Goal: Information Seeking & Learning: Learn about a topic

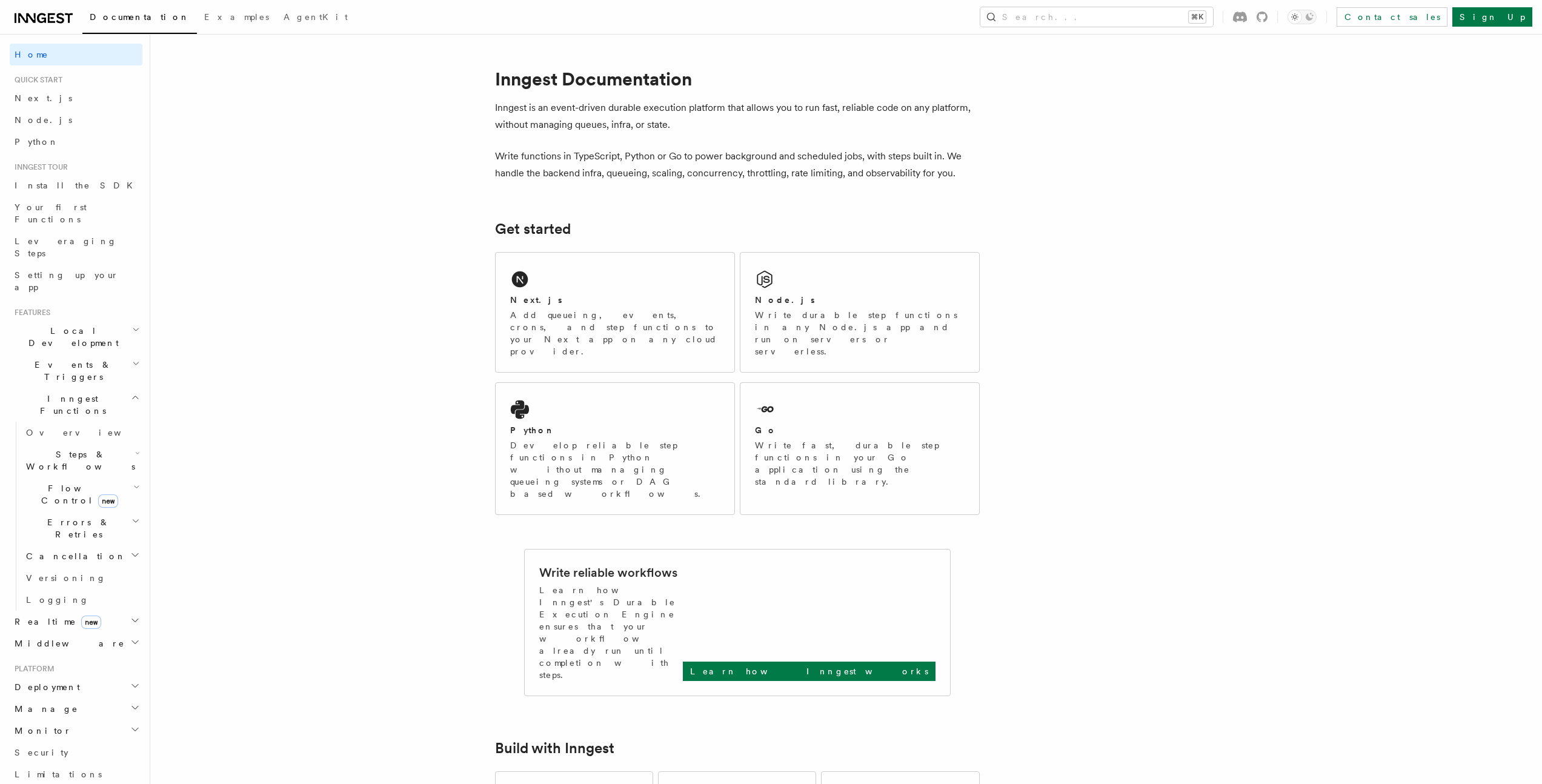
click at [85, 388] on h2 "Inngest Functions" at bounding box center [76, 405] width 133 height 34
click at [105, 443] on h2 "Middleware" at bounding box center [76, 454] width 133 height 22
click at [96, 388] on h2 "Inngest Functions" at bounding box center [76, 405] width 133 height 34
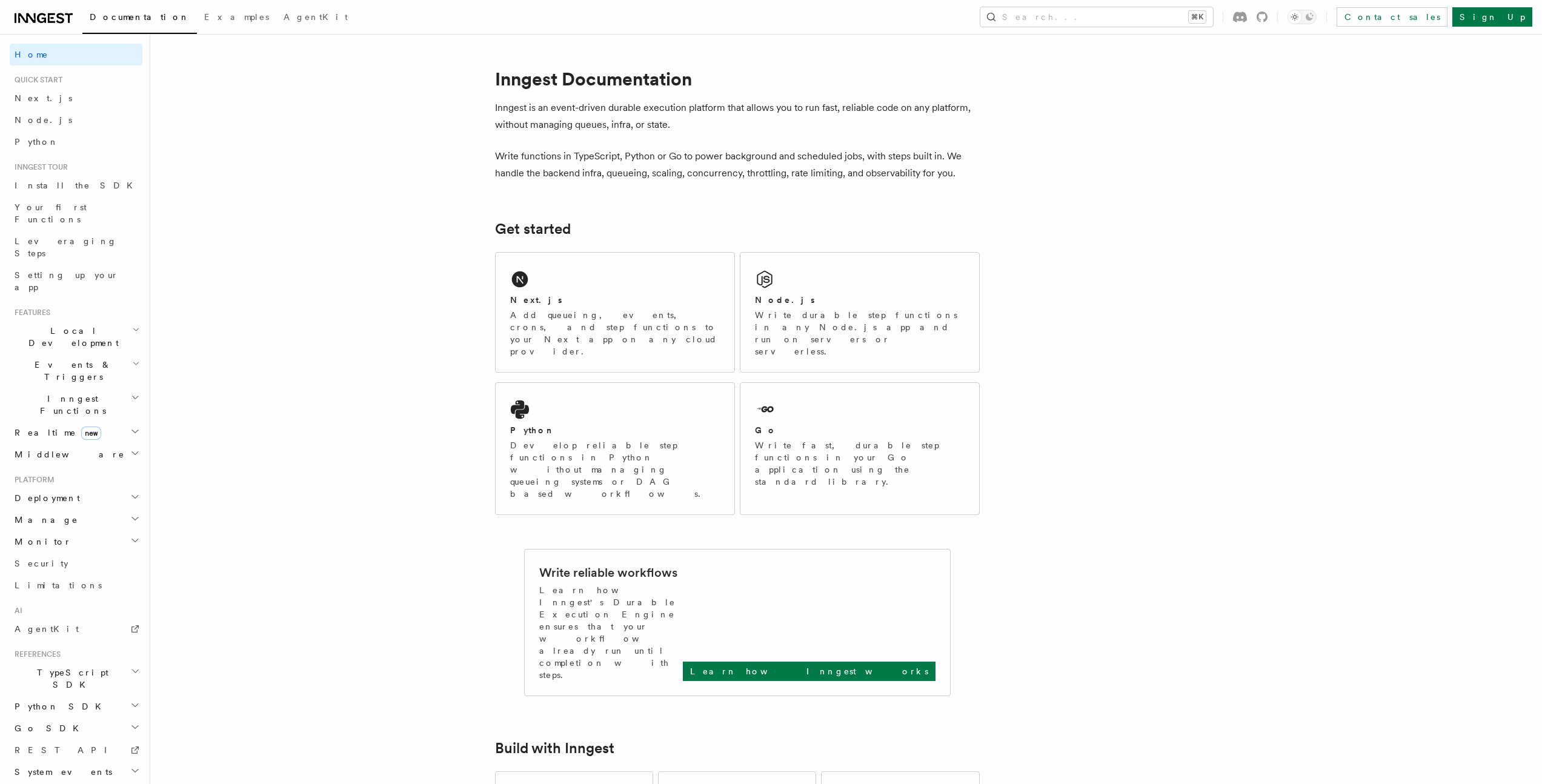
click at [85, 443] on h2 "Middleware" at bounding box center [76, 454] width 133 height 22
click at [81, 600] on span "Encryption Middleware" at bounding box center [81, 611] width 111 height 22
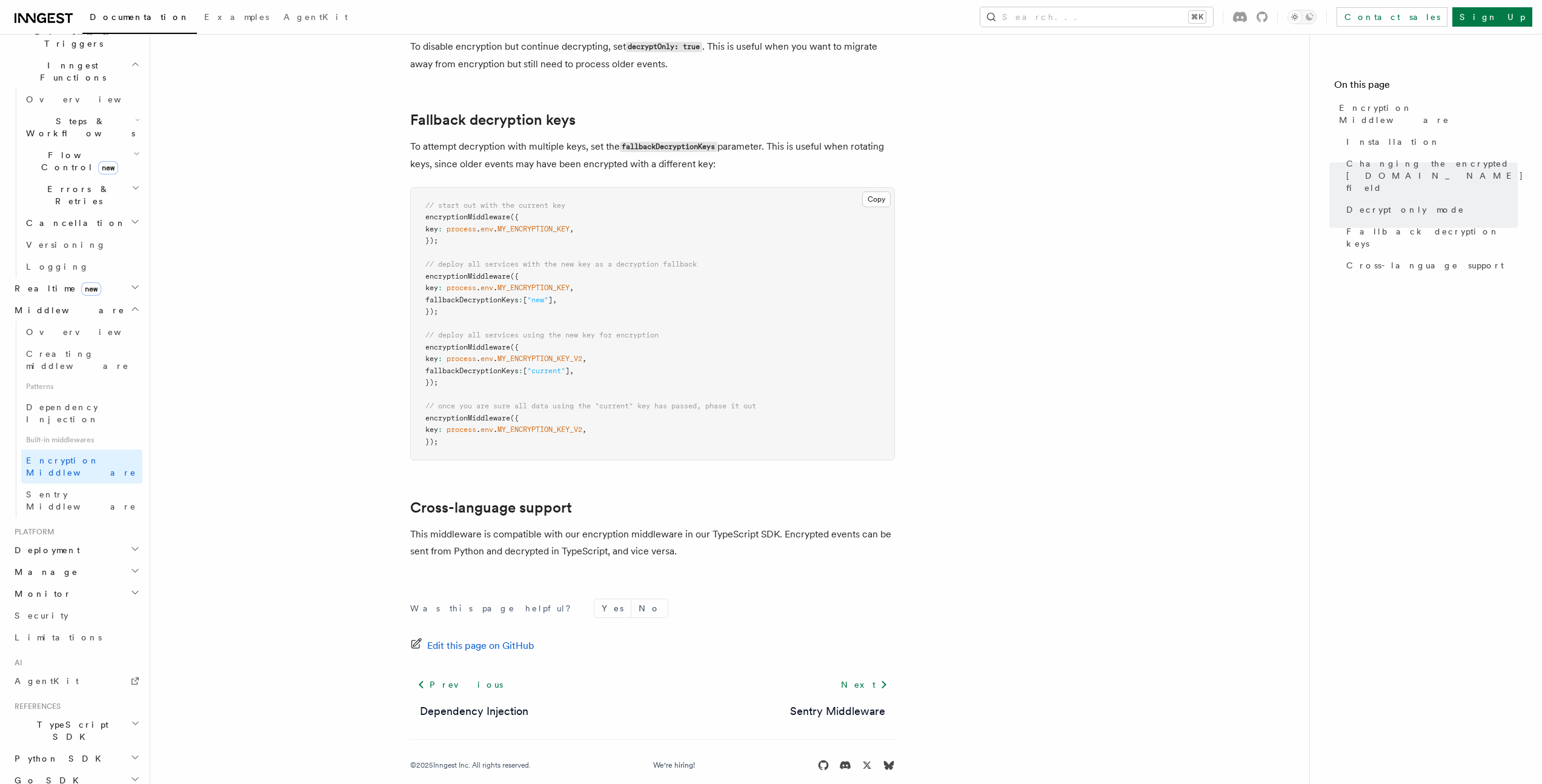
scroll to position [317, 0]
click at [53, 577] on h2 "Manage" at bounding box center [76, 588] width 133 height 22
click at [58, 745] on h2 "Monitor" at bounding box center [76, 756] width 133 height 22
click at [87, 772] on span "Observability & metrics" at bounding box center [88, 783] width 125 height 22
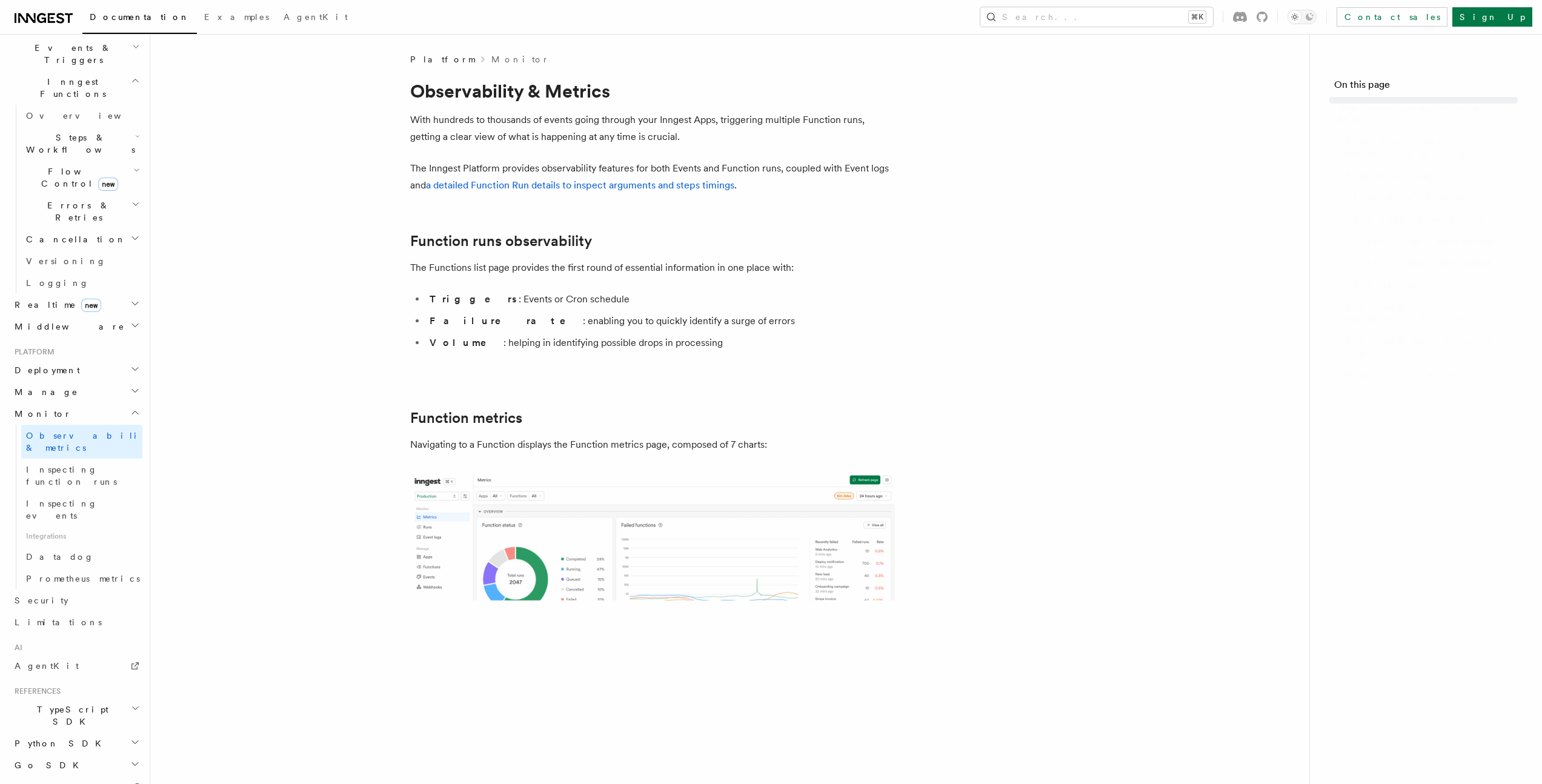
scroll to position [314, 0]
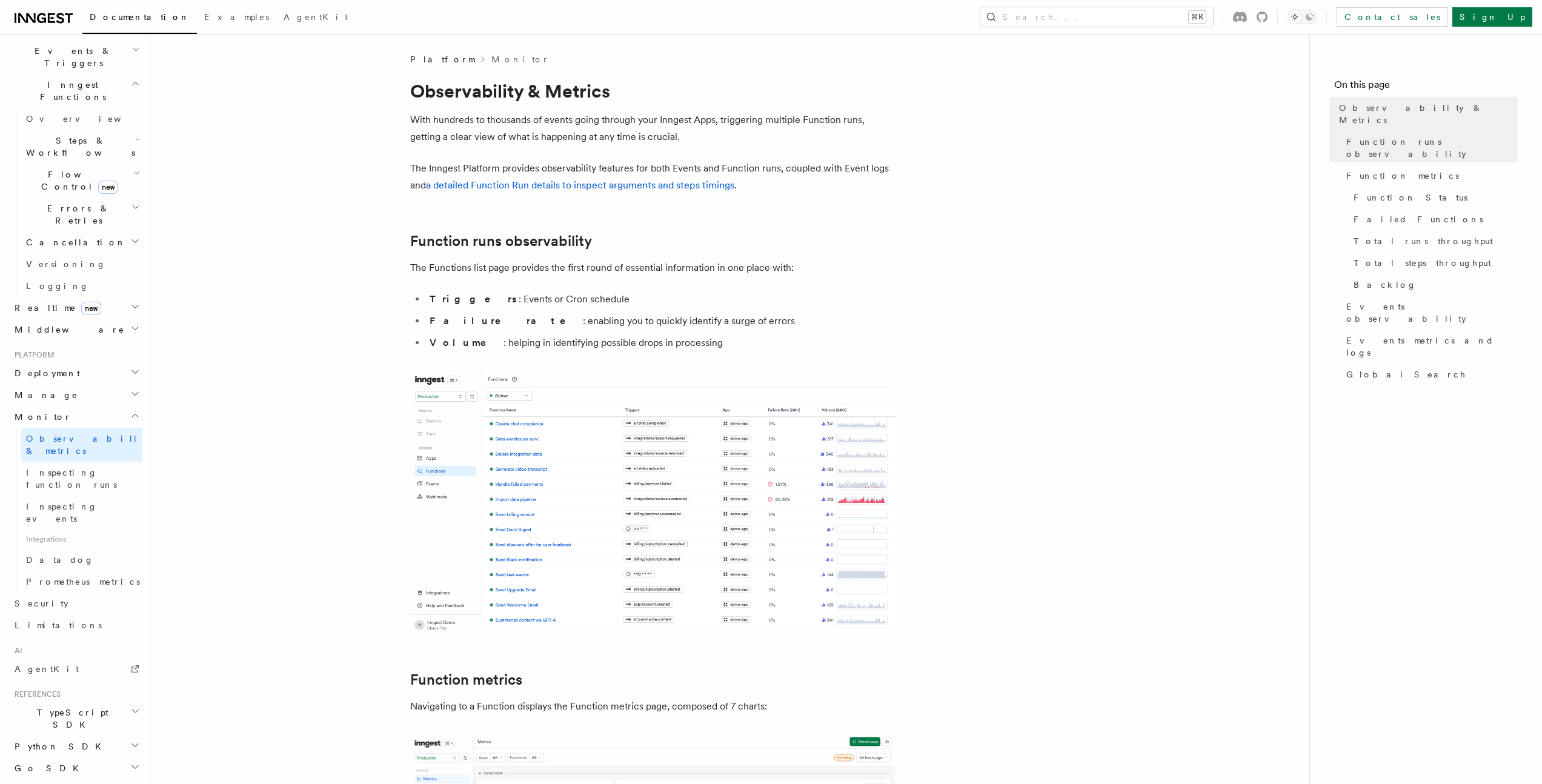
click at [98, 384] on h2 "Manage" at bounding box center [76, 395] width 133 height 22
click at [94, 363] on h2 "Deployment" at bounding box center [76, 374] width 133 height 22
click at [67, 571] on link "Connect new" at bounding box center [81, 582] width 121 height 24
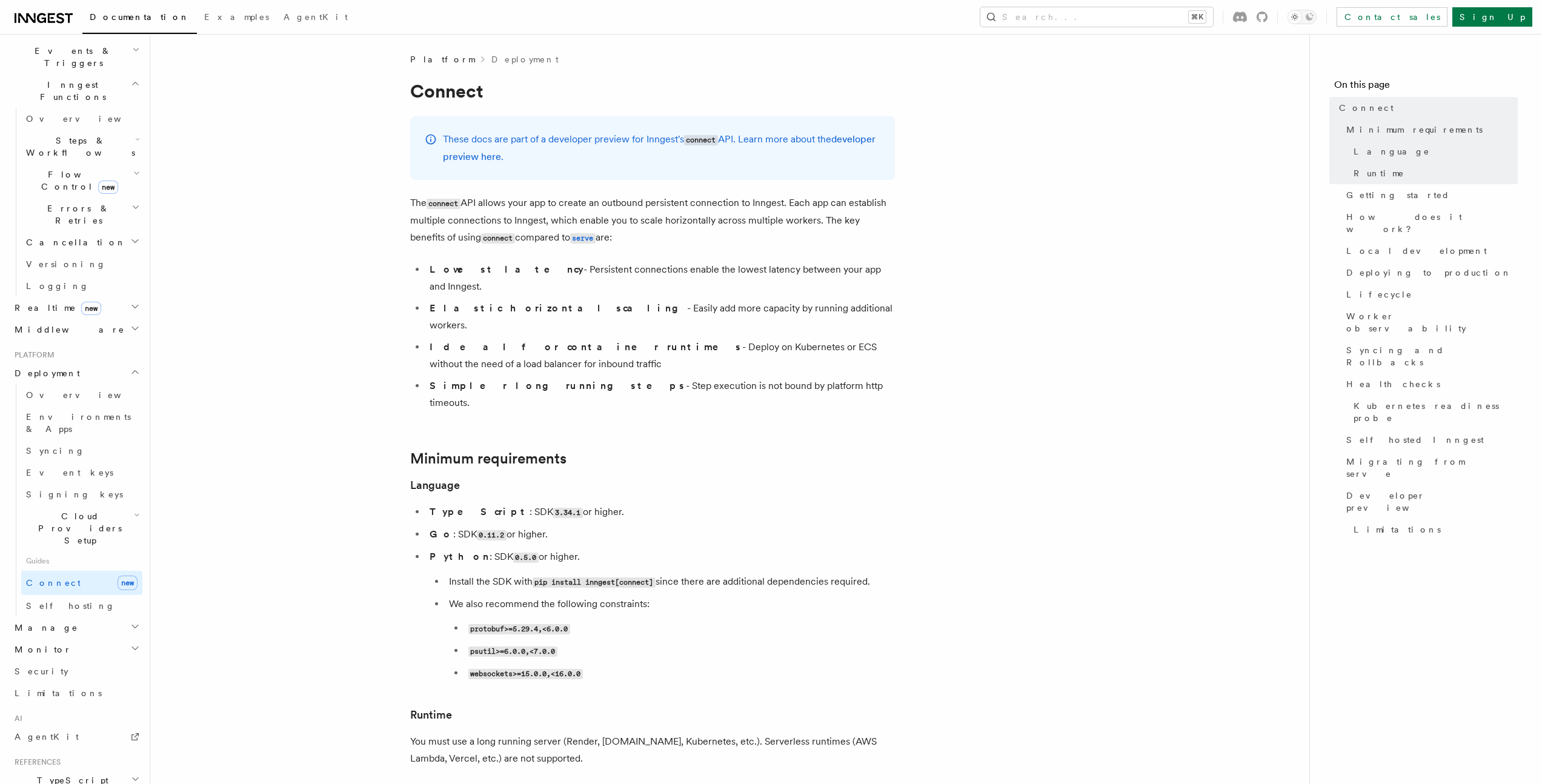
click at [86, 505] on h2 "Cloud Providers Setup" at bounding box center [81, 528] width 121 height 46
click at [74, 510] on span "Cloud Providers Setup" at bounding box center [78, 528] width 112 height 36
click at [80, 557] on span "Cloudflare Pages" at bounding box center [81, 568] width 89 height 22
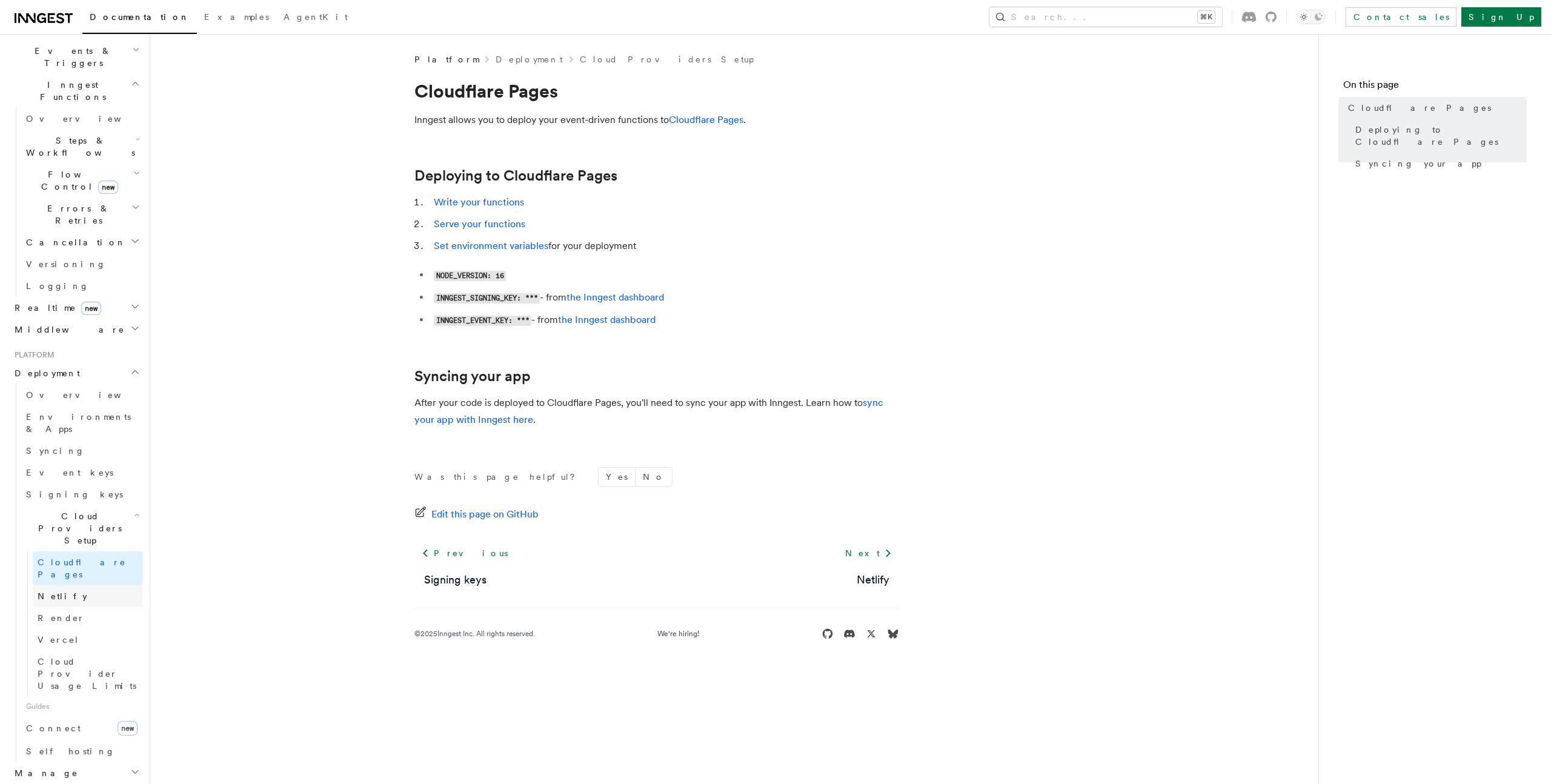
click at [61, 591] on span "Netlify" at bounding box center [62, 596] width 50 height 10
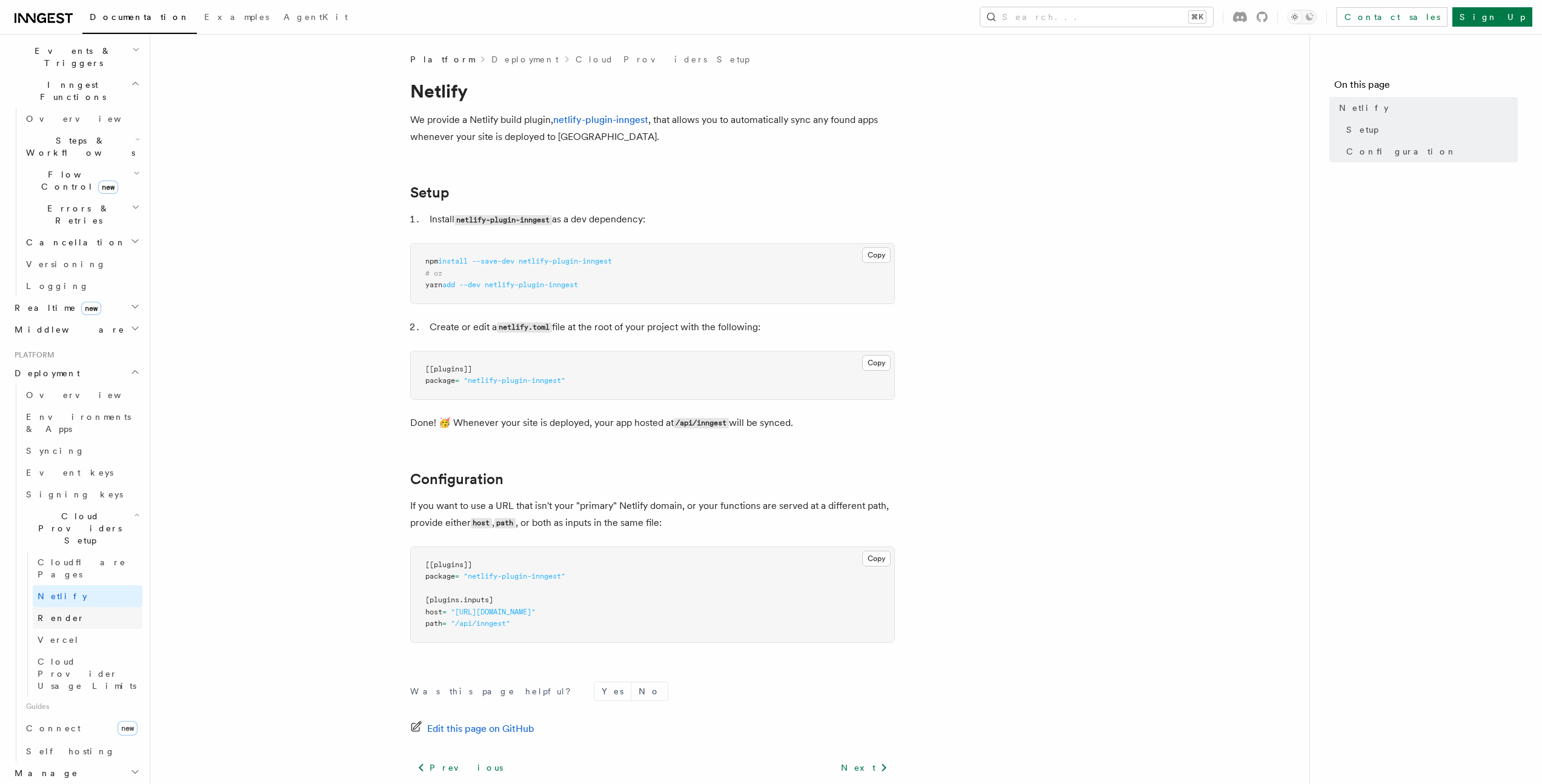
click at [67, 607] on link "Render" at bounding box center [88, 618] width 110 height 22
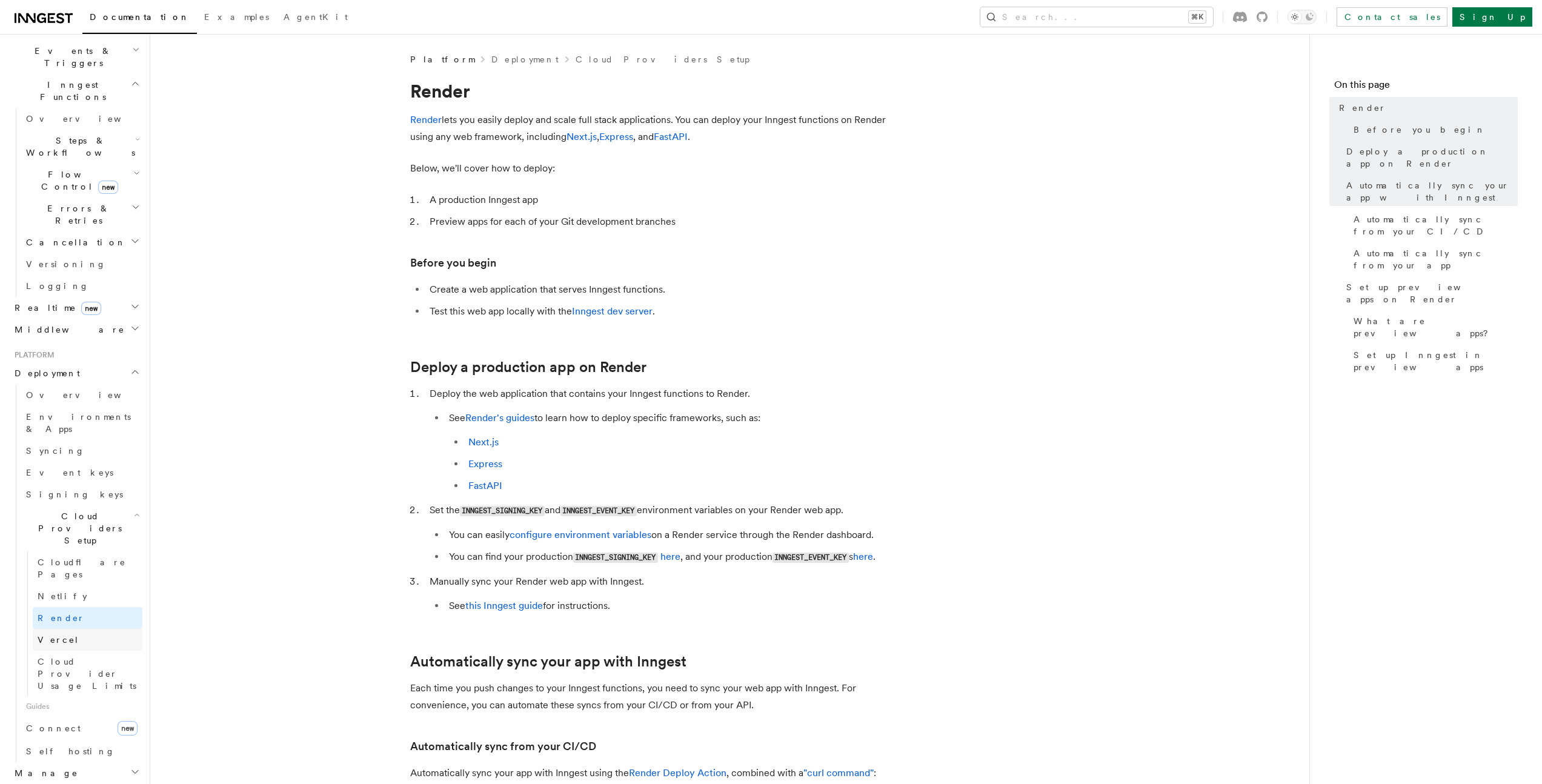
click at [77, 629] on link "Vercel" at bounding box center [88, 640] width 110 height 22
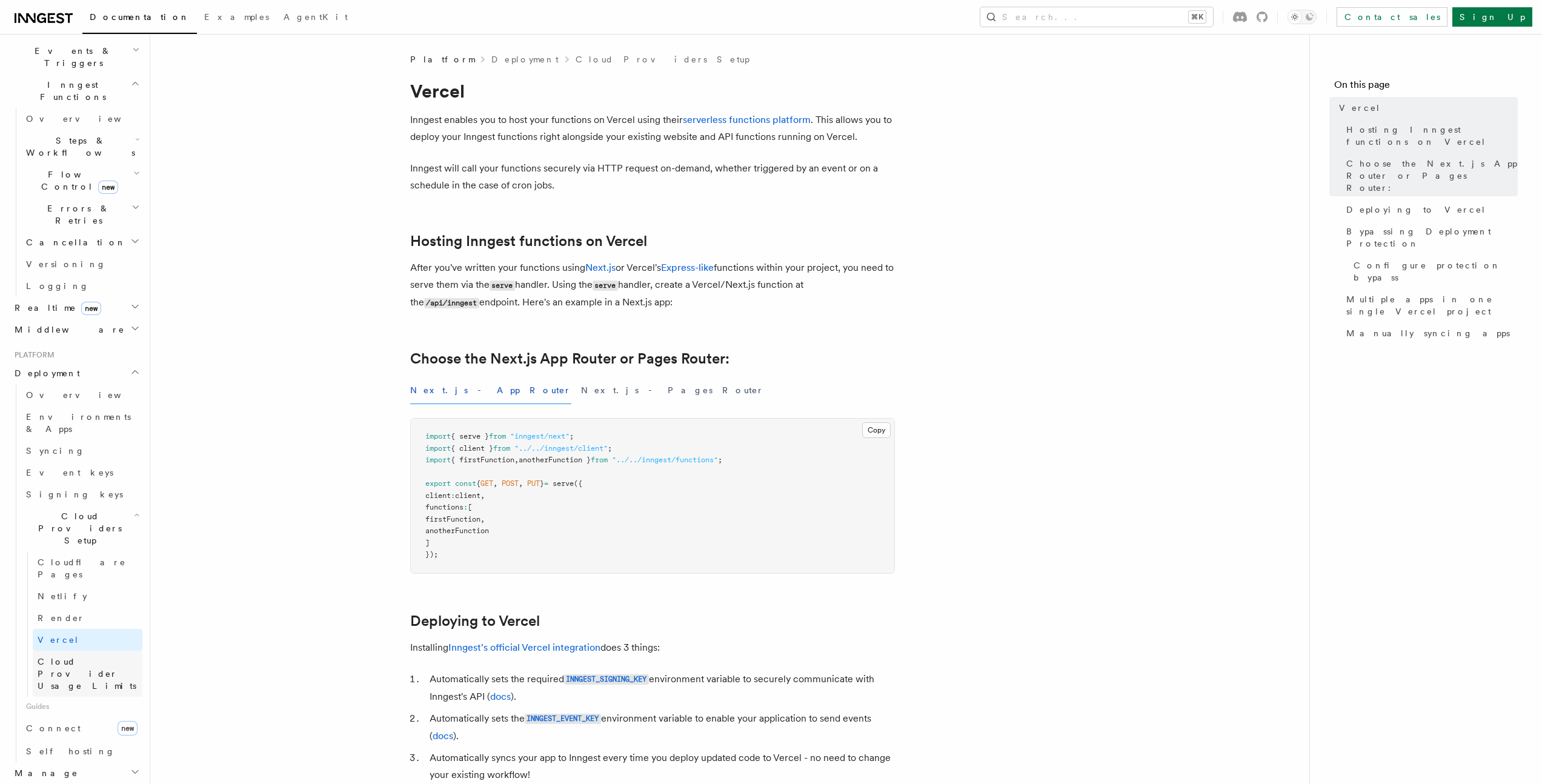
click at [69, 657] on span "Cloud Provider Usage Limits" at bounding box center [87, 673] width 99 height 34
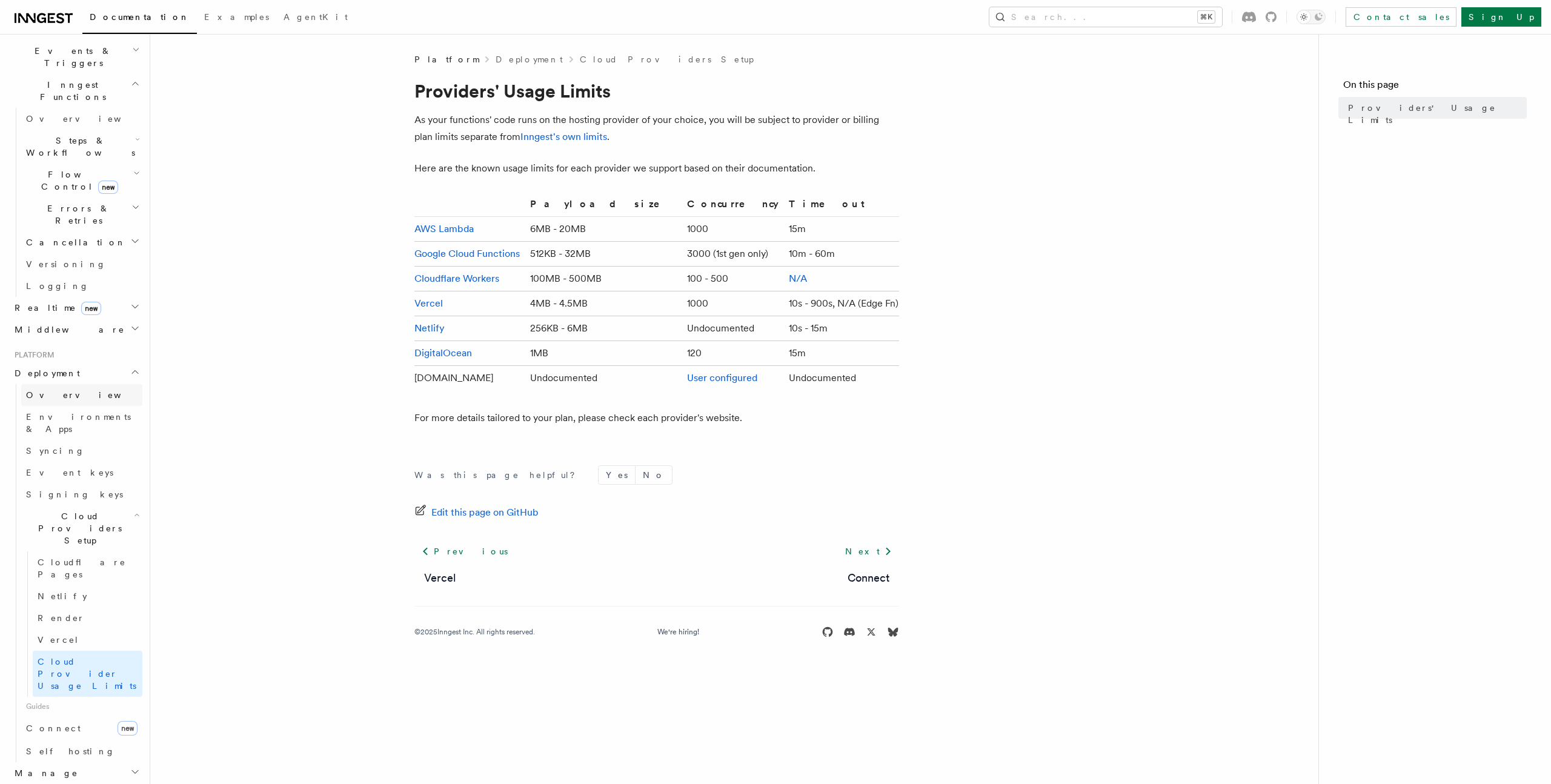
click at [52, 390] on span "Overview" at bounding box center [88, 395] width 125 height 10
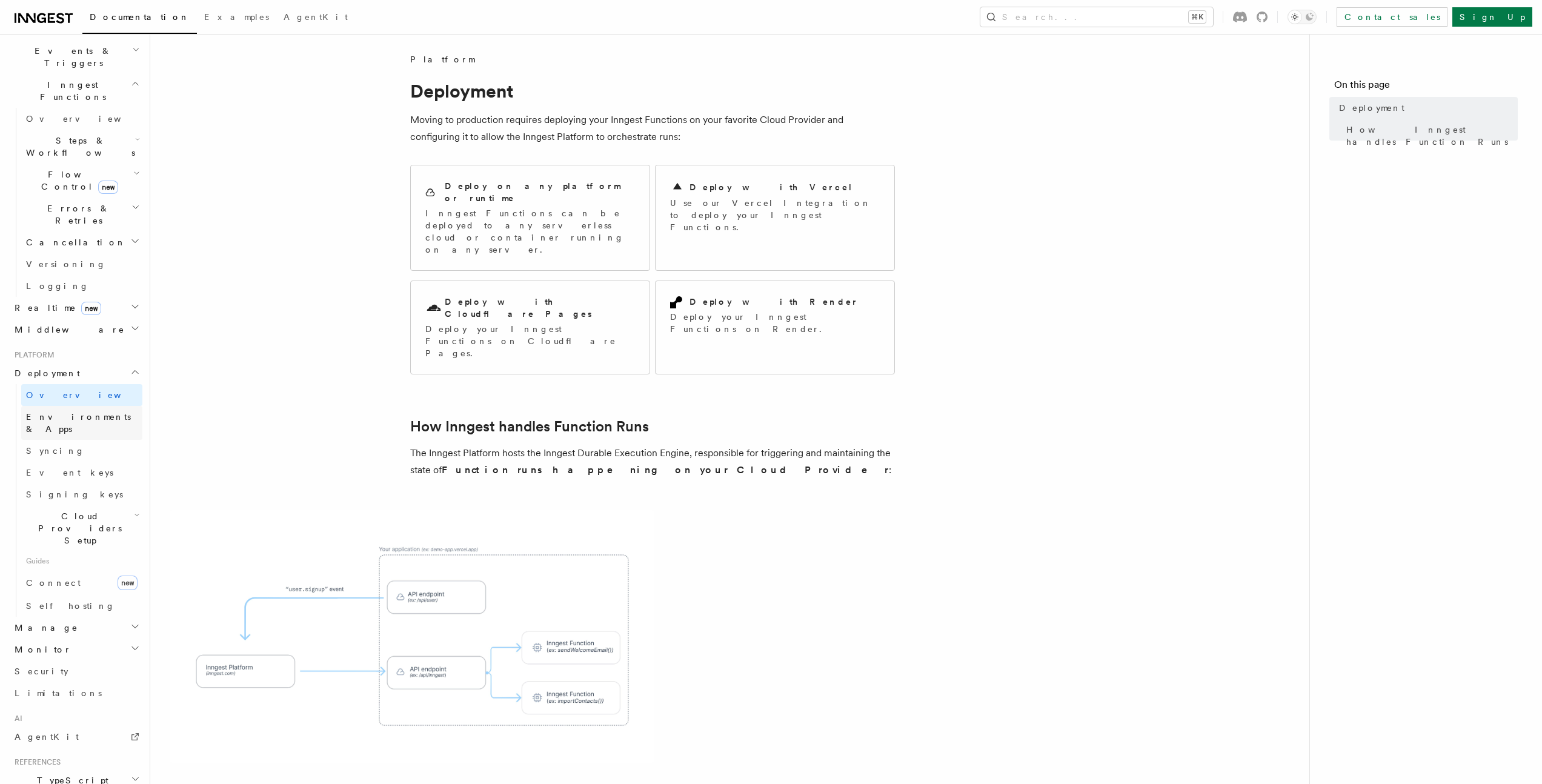
click at [59, 412] on span "Environments & Apps" at bounding box center [78, 423] width 105 height 22
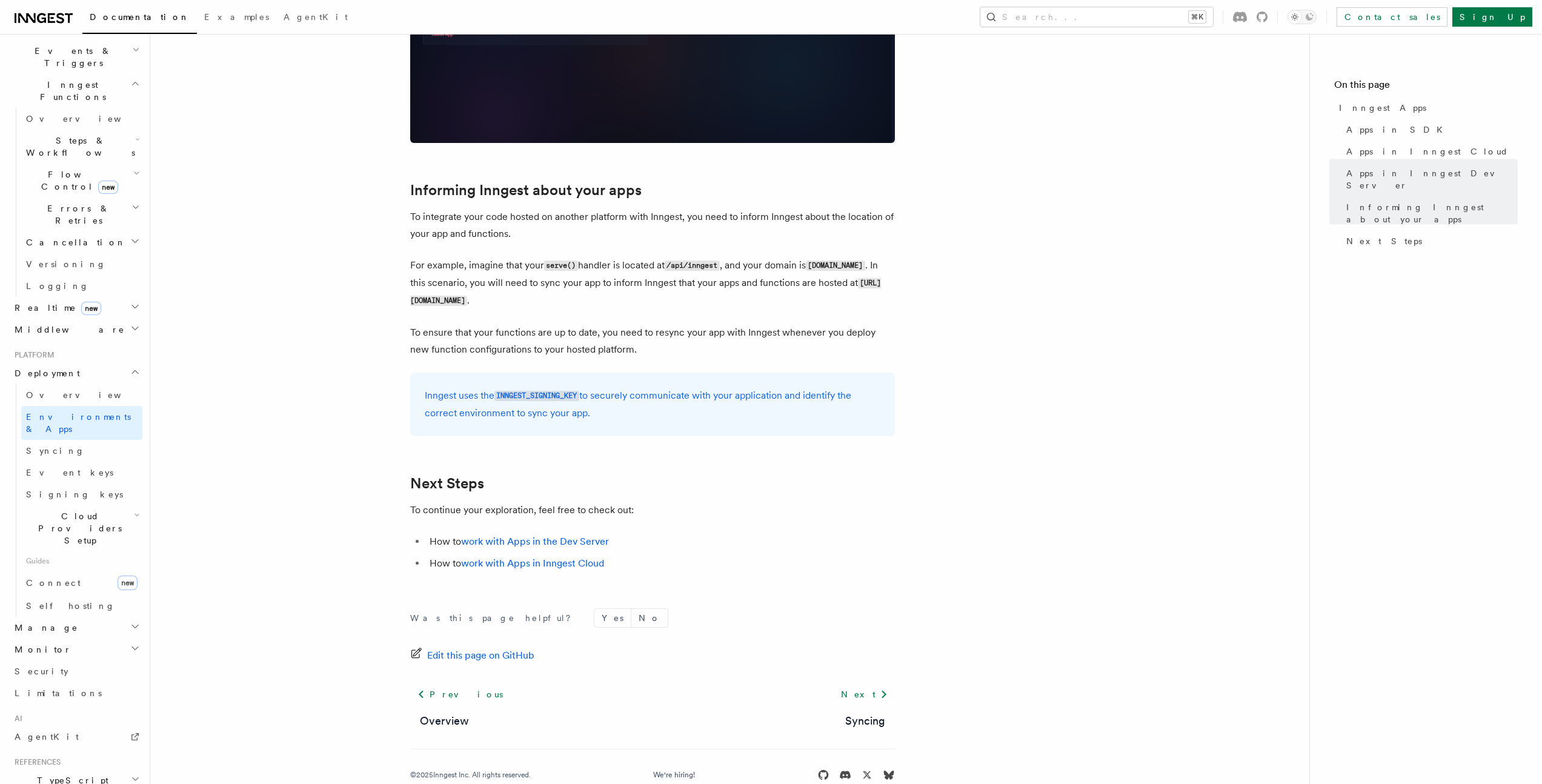
scroll to position [1693, 0]
click at [52, 446] on span "Syncing" at bounding box center [55, 450] width 59 height 10
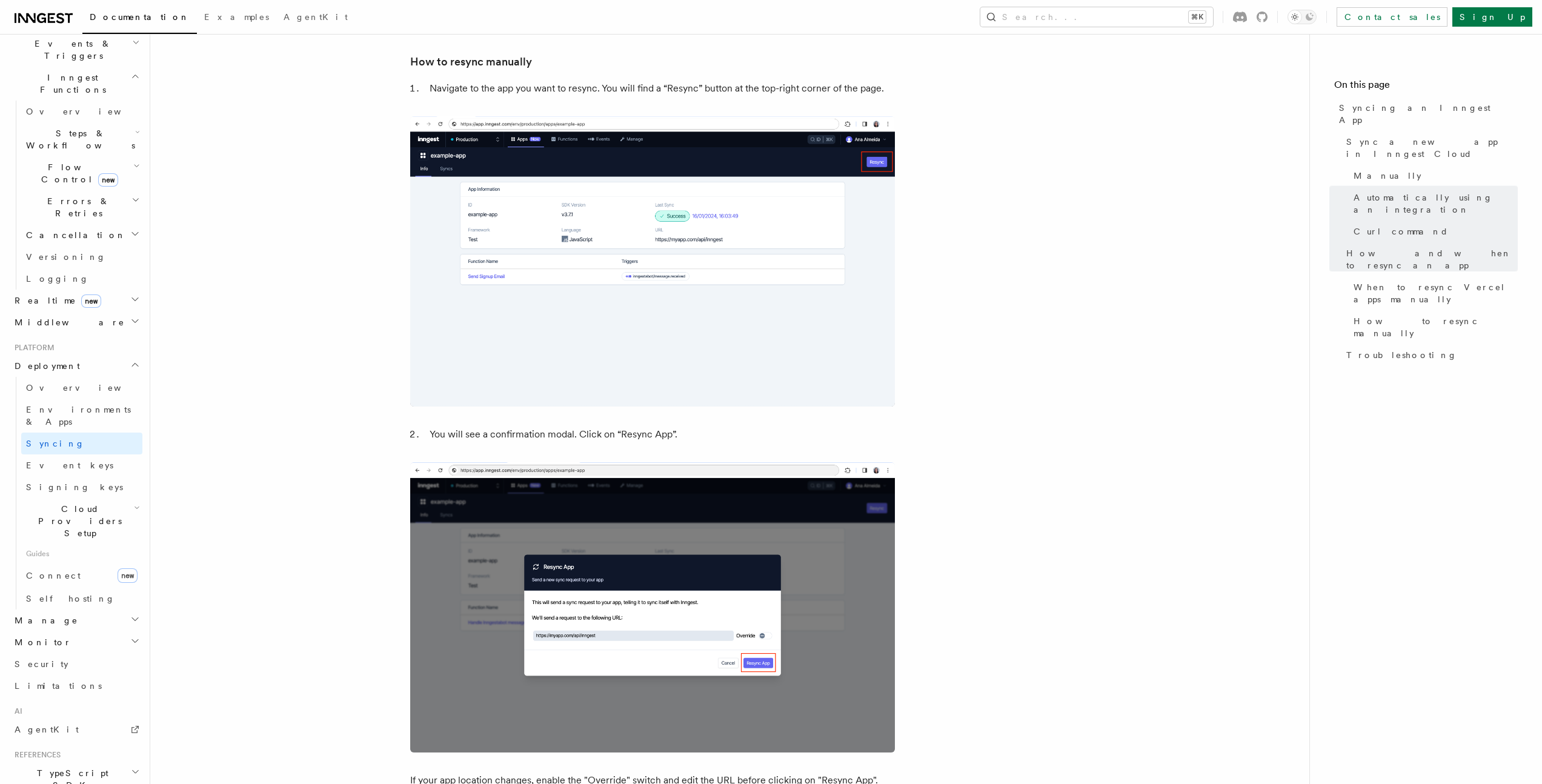
scroll to position [2785, 0]
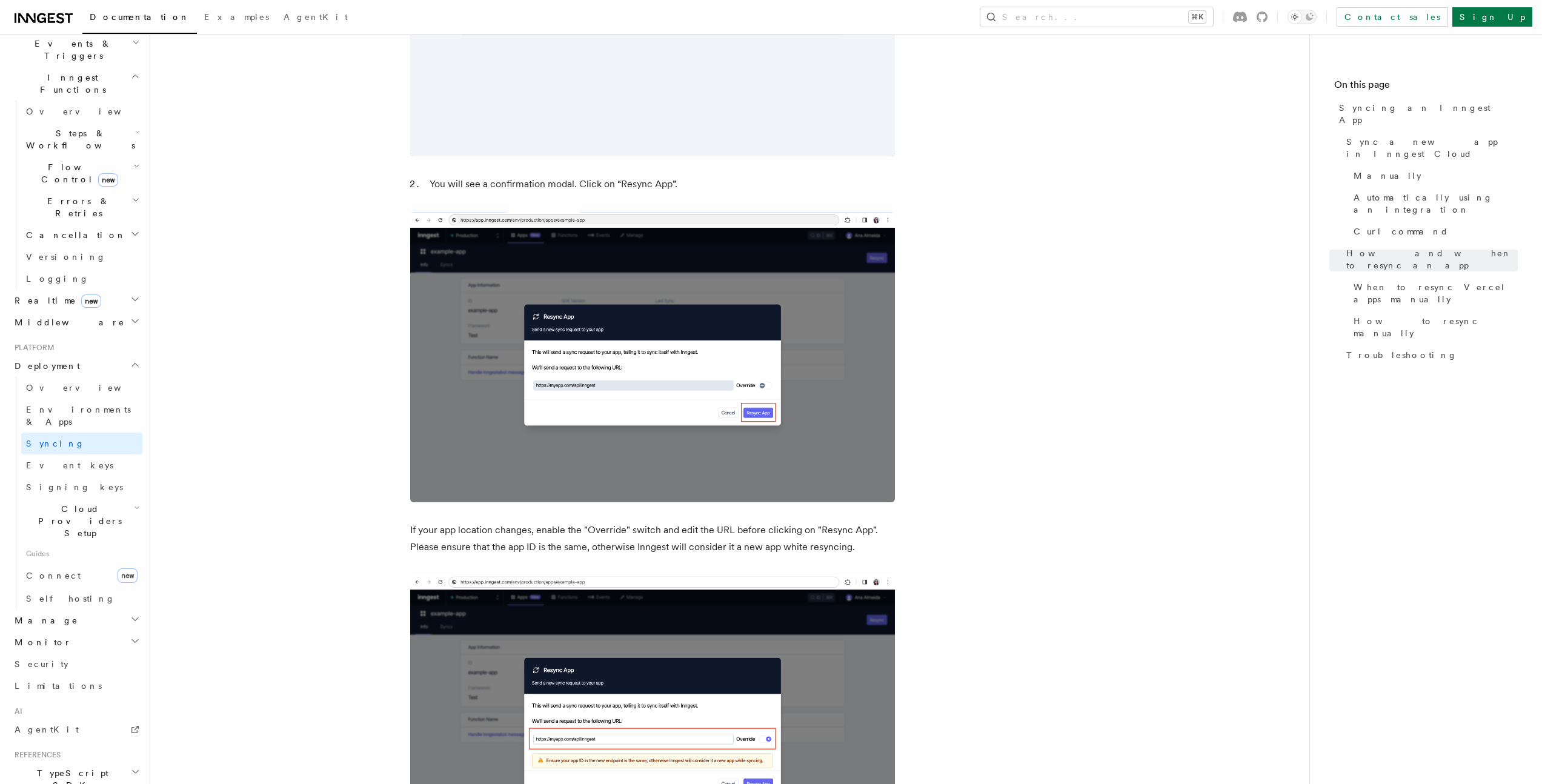
click at [89, 290] on h2 "Realtime new" at bounding box center [76, 301] width 133 height 22
click at [82, 367] on h2 "Middleware" at bounding box center [76, 378] width 133 height 22
click at [80, 339] on span "React hooks / Next.js" at bounding box center [80, 350] width 107 height 22
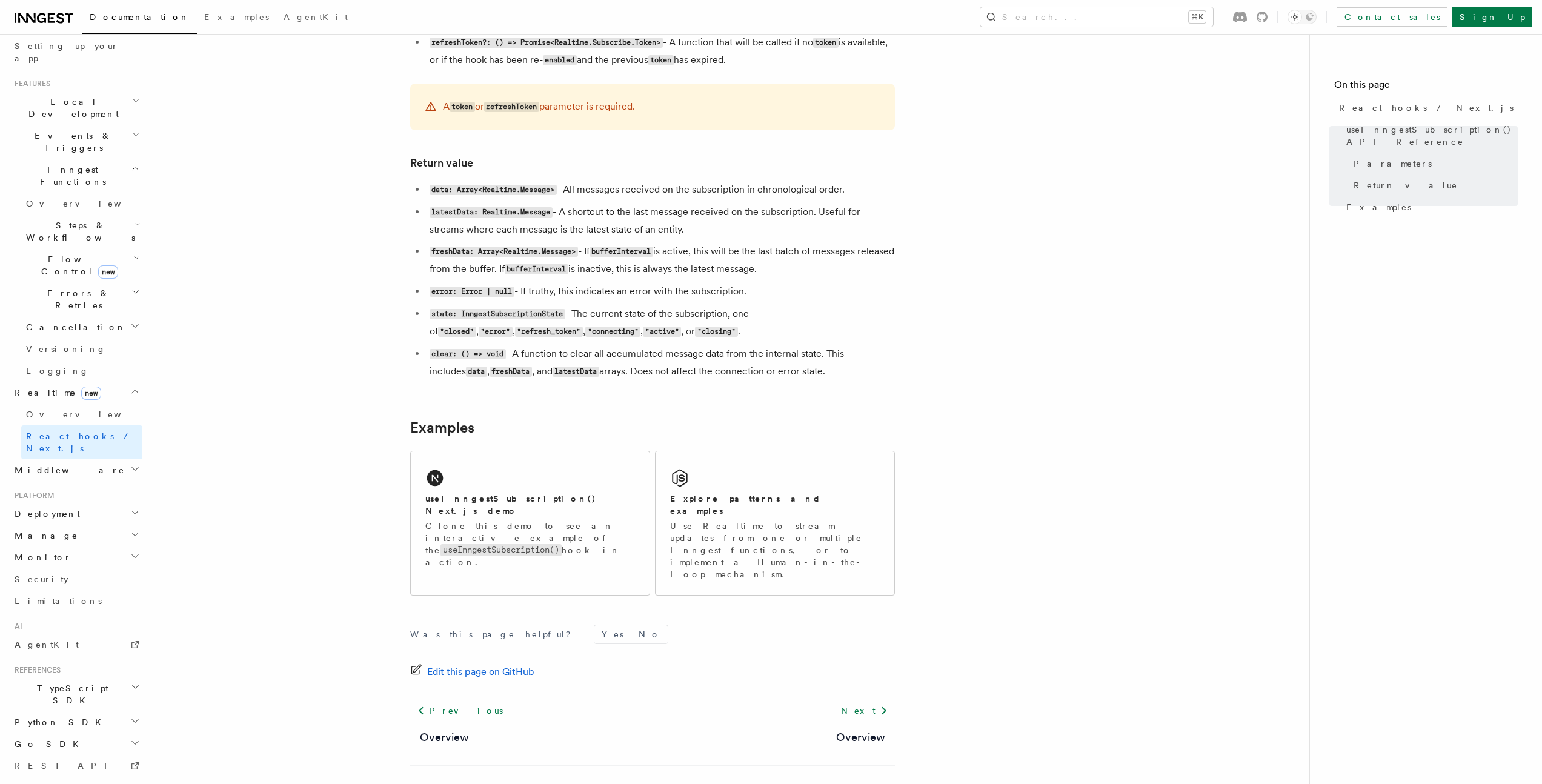
scroll to position [907, 0]
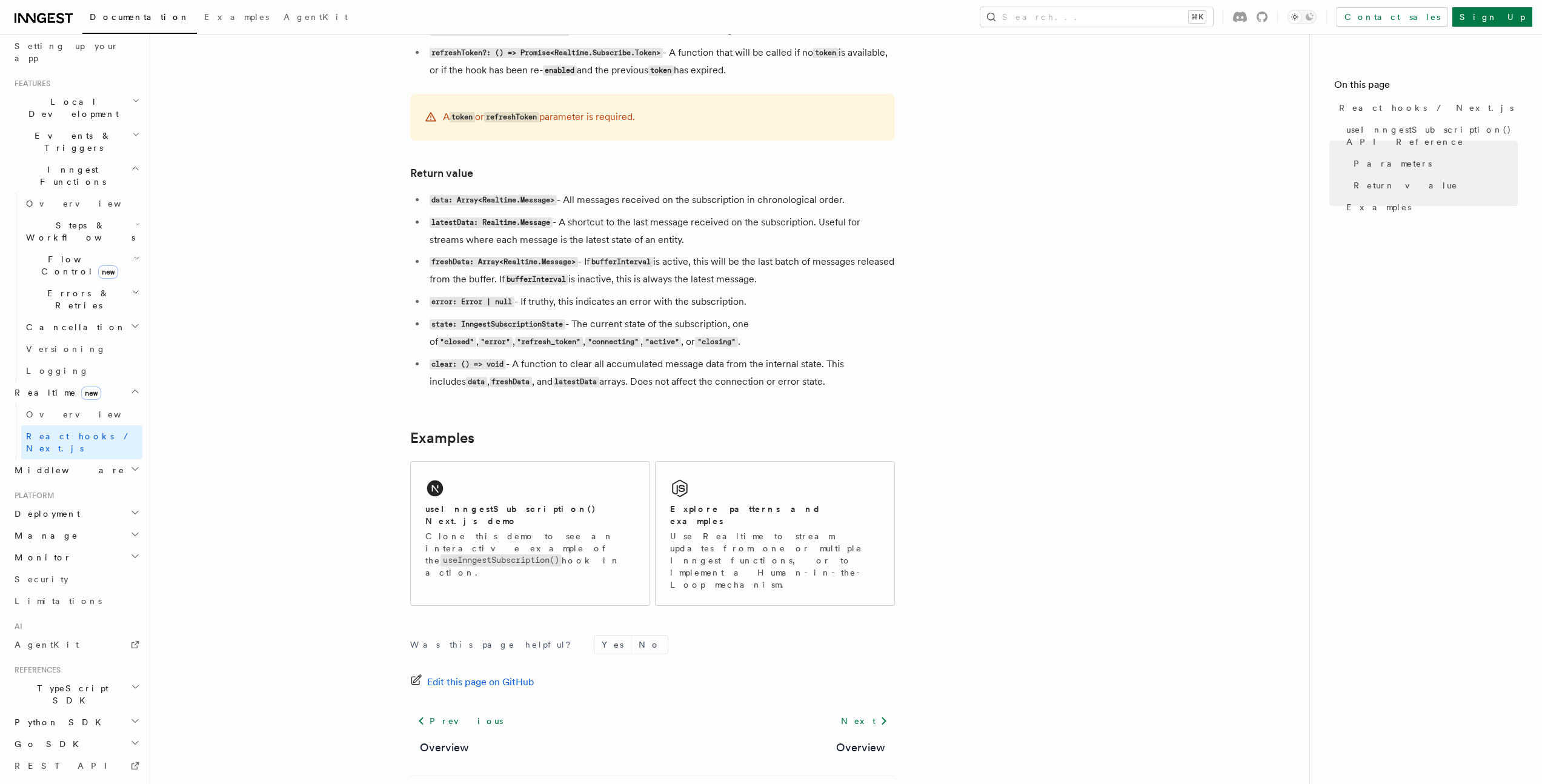
click at [61, 287] on span "Errors & Retries" at bounding box center [76, 299] width 111 height 24
click at [72, 421] on span "Inngest errors" at bounding box center [86, 426] width 97 height 10
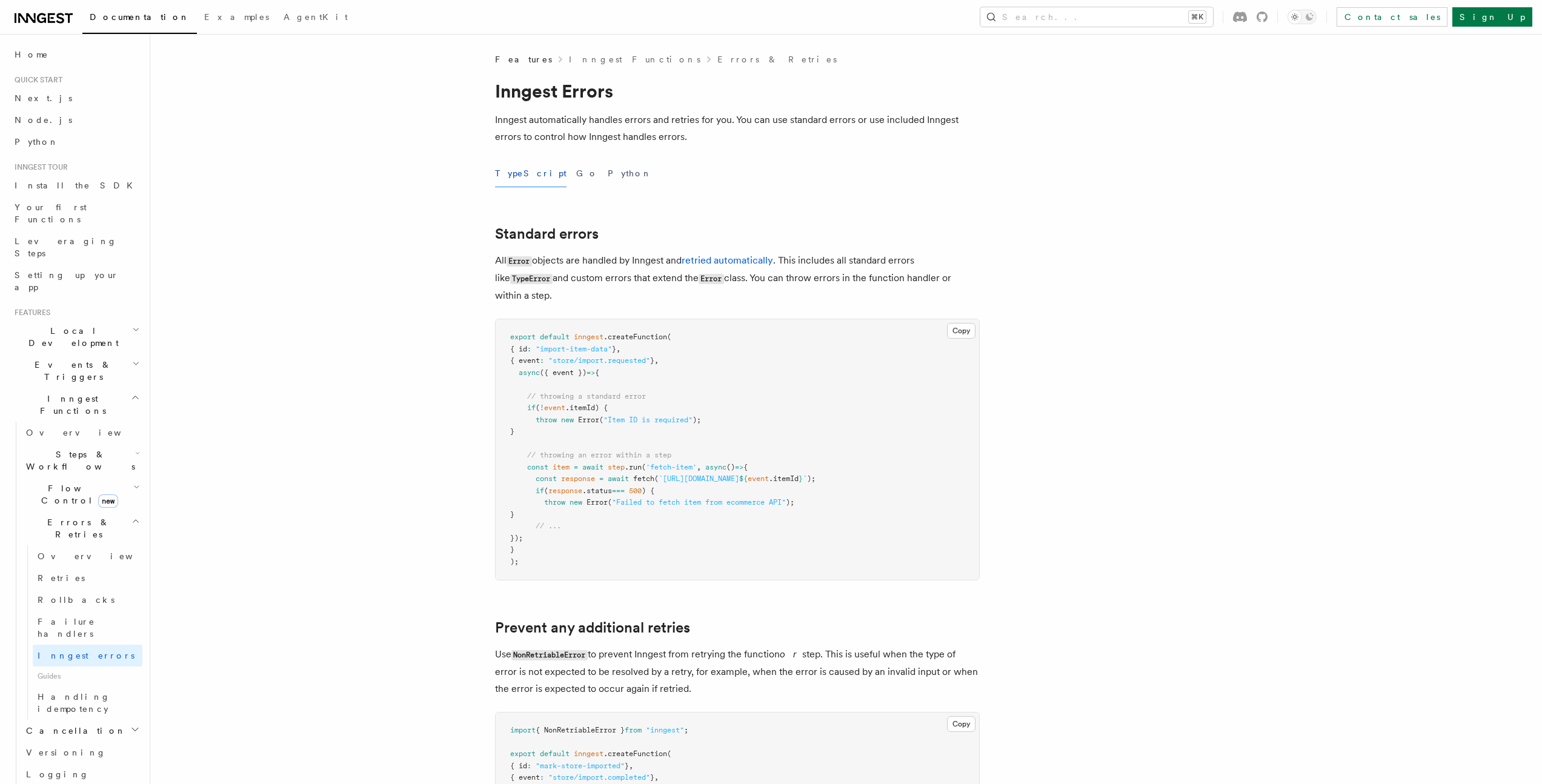
click at [73, 324] on span "Local Development" at bounding box center [70, 336] width 122 height 24
click at [76, 354] on link "Overview" at bounding box center [81, 365] width 121 height 22
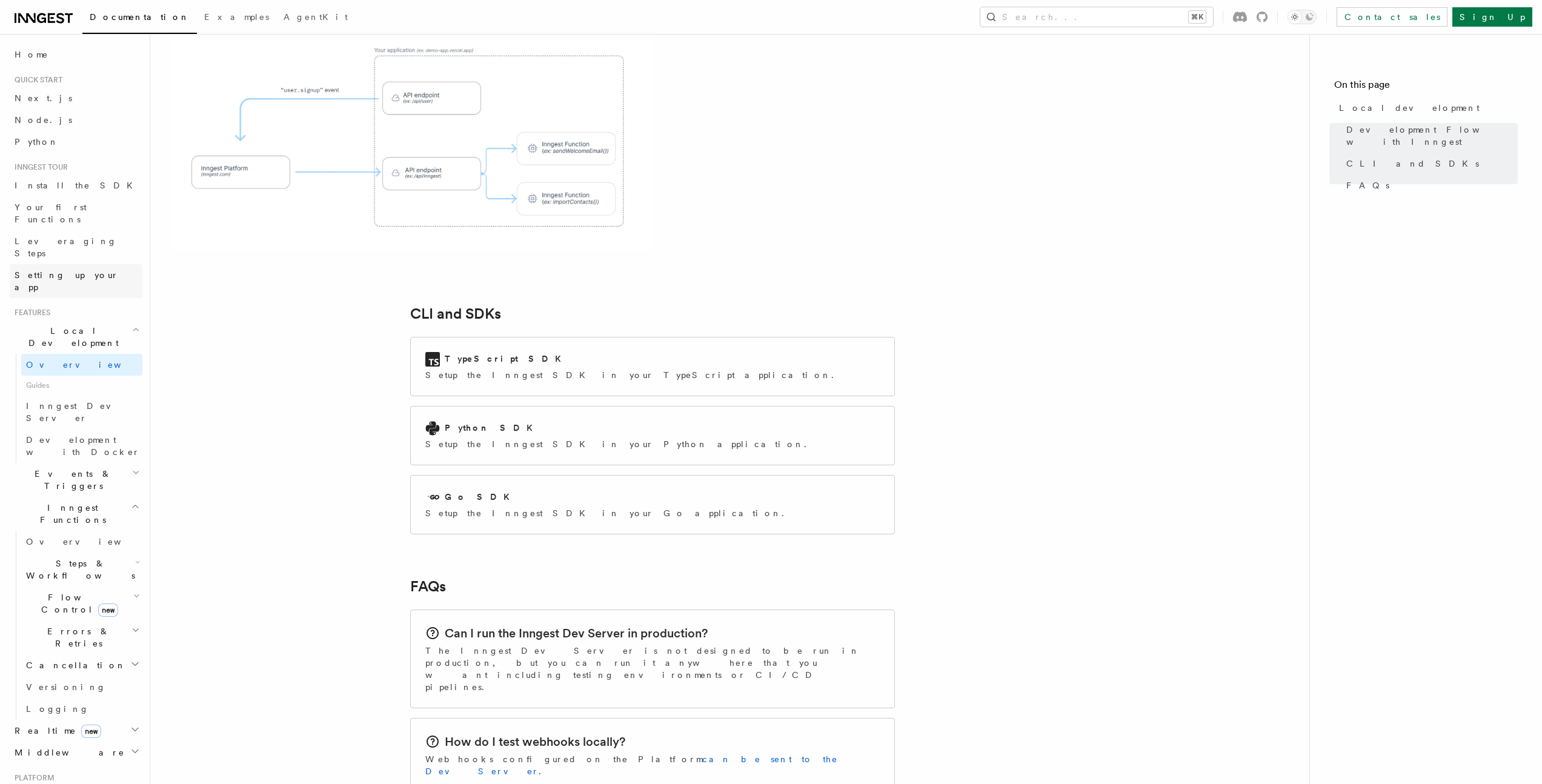
scroll to position [1364, 0]
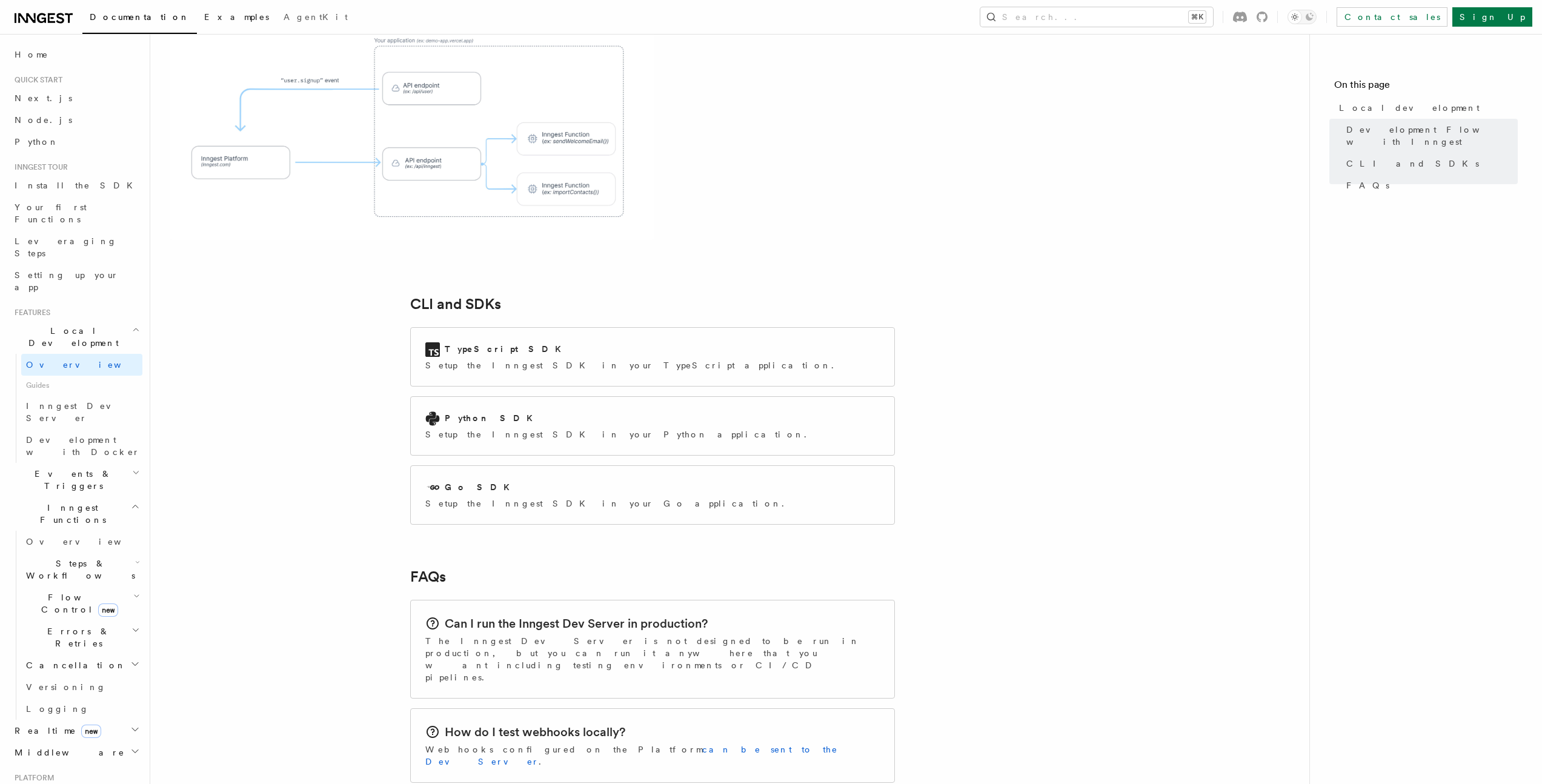
click at [204, 17] on span "Examples" at bounding box center [237, 17] width 65 height 10
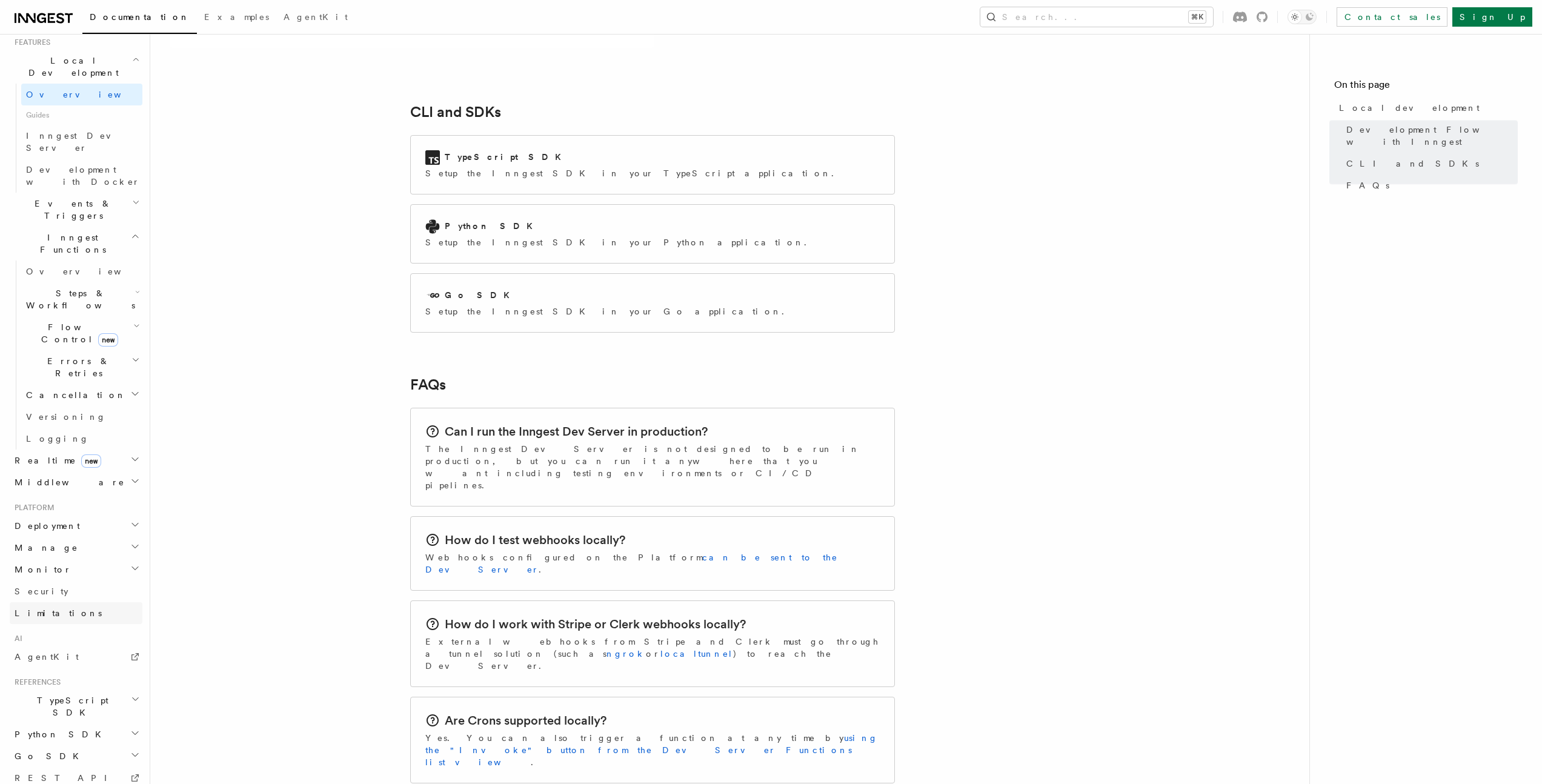
scroll to position [1697, 0]
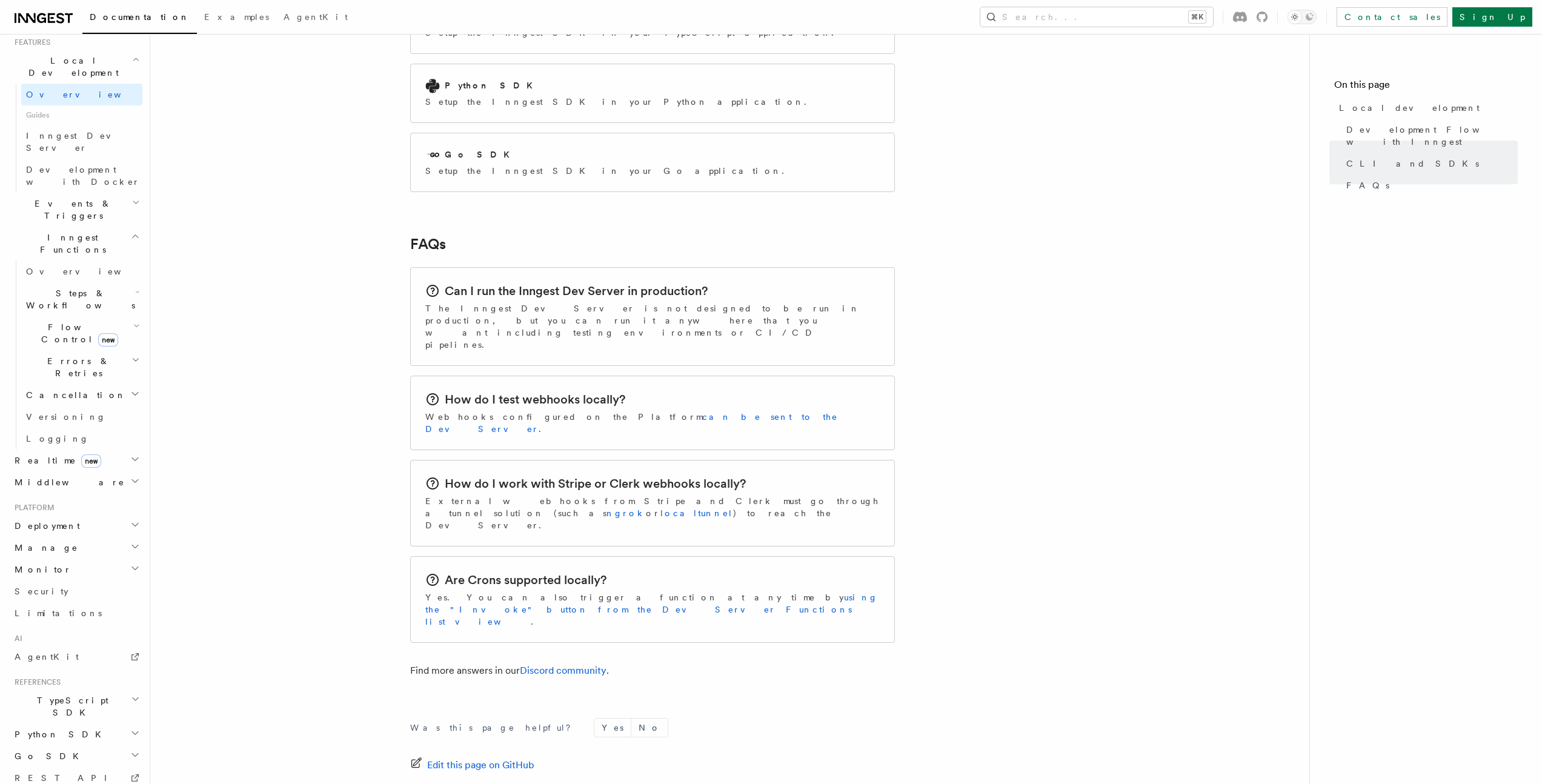
click at [57, 558] on h2 "Monitor" at bounding box center [76, 569] width 133 height 22
click at [56, 536] on h2 "Manage" at bounding box center [76, 547] width 133 height 22
click at [71, 650] on span "Observability & metrics" at bounding box center [88, 661] width 125 height 22
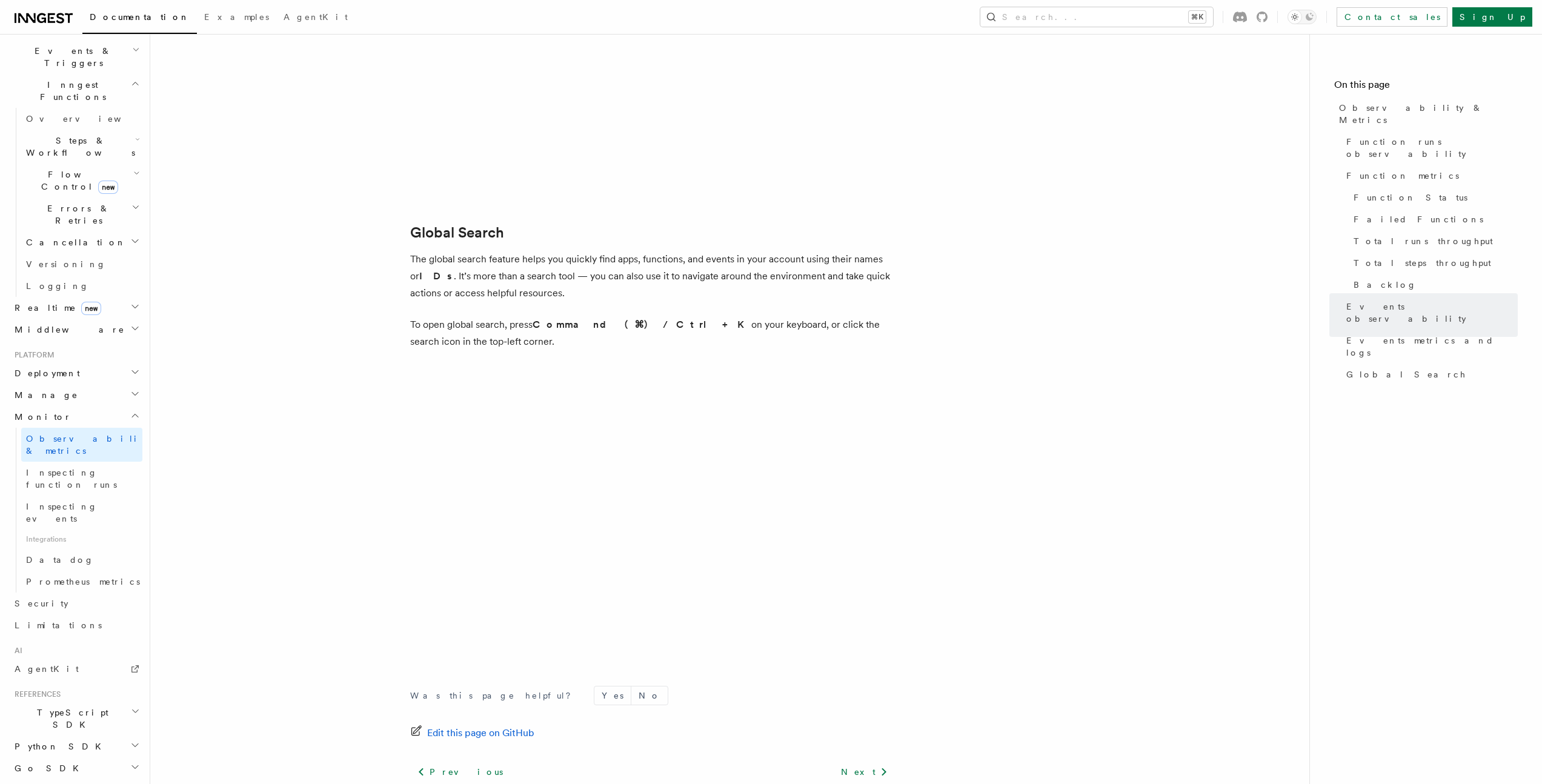
scroll to position [3771, 0]
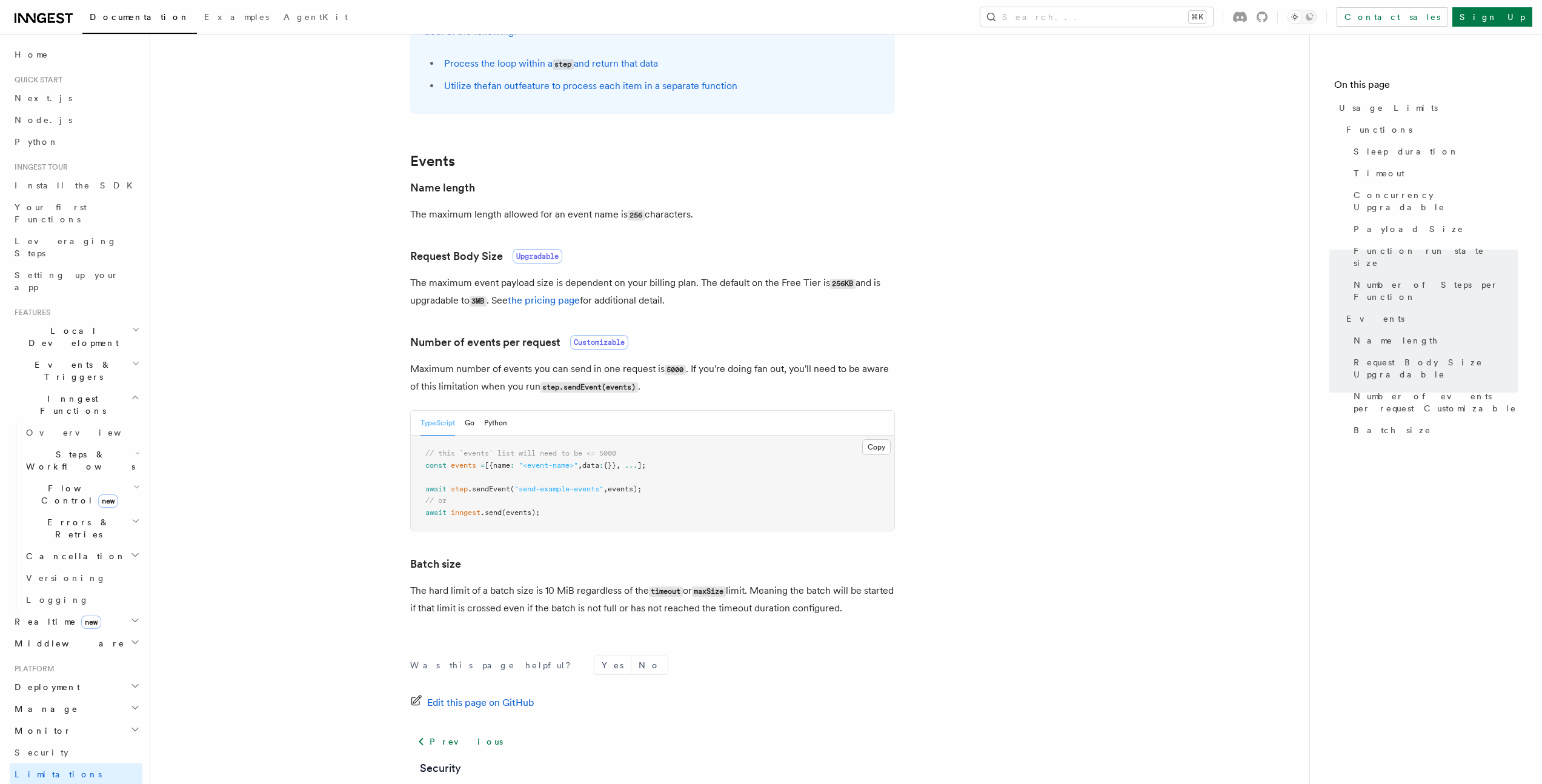
scroll to position [935, 0]
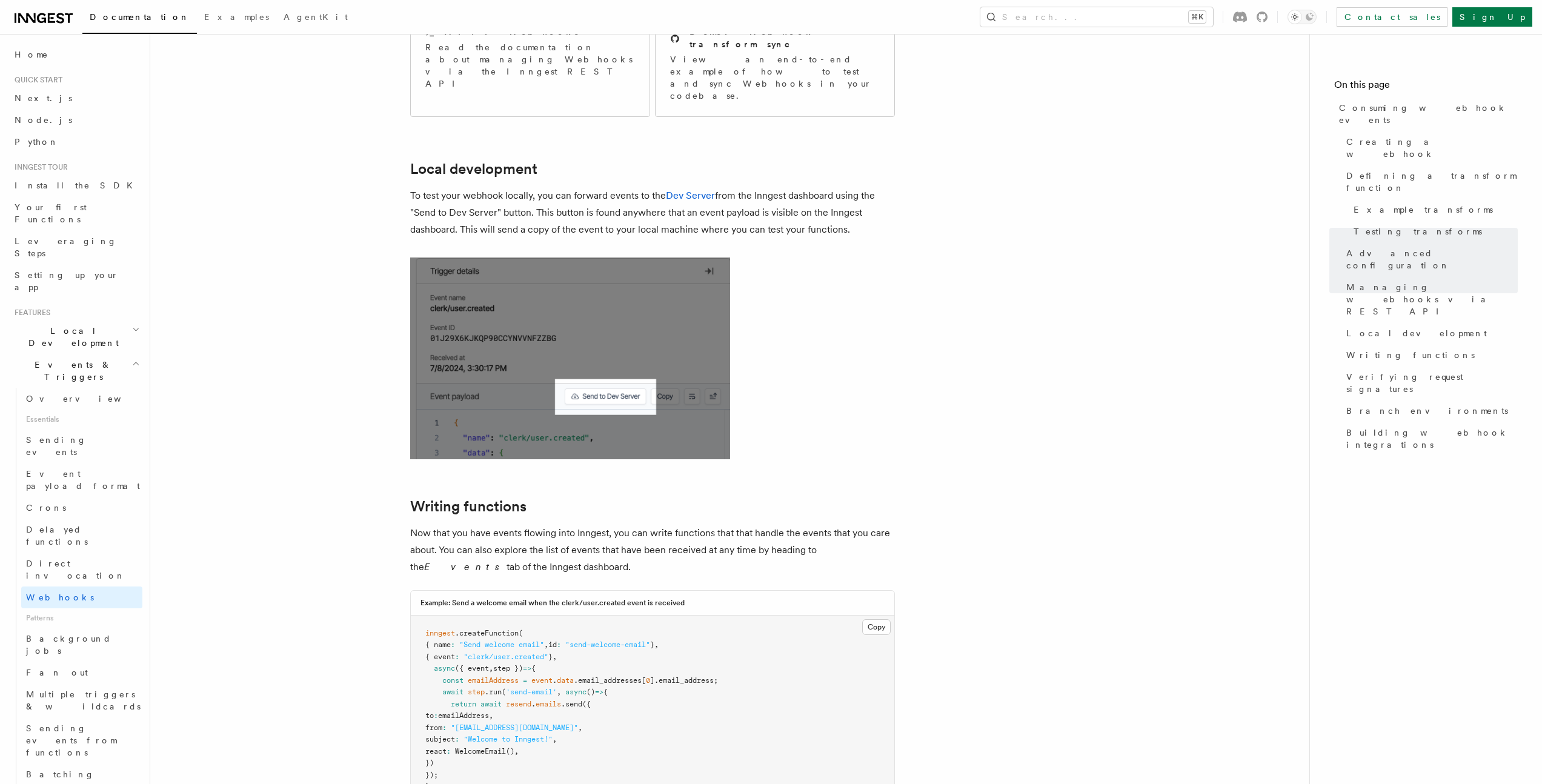
scroll to position [2715, 0]
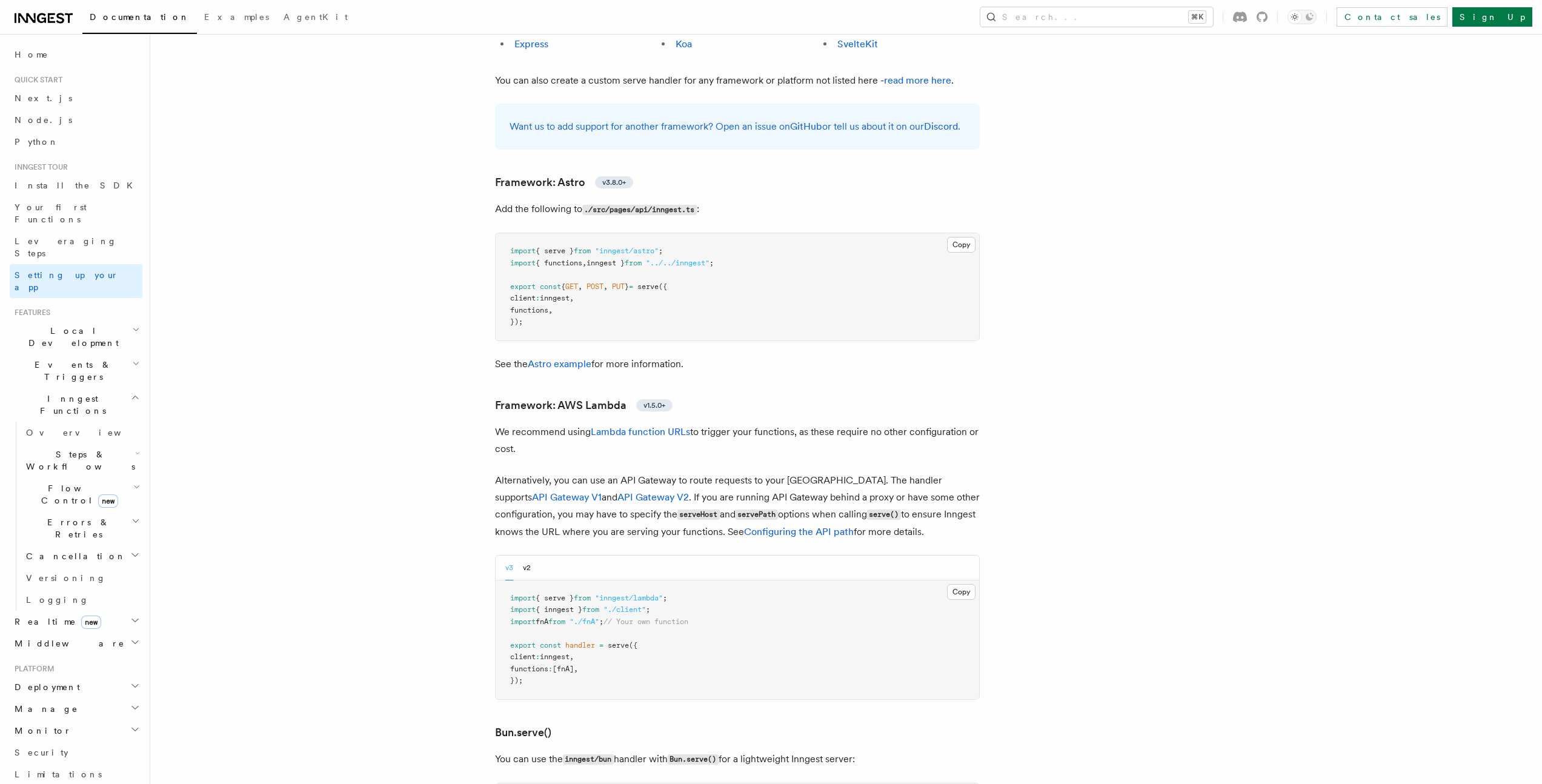
scroll to position [1071, 0]
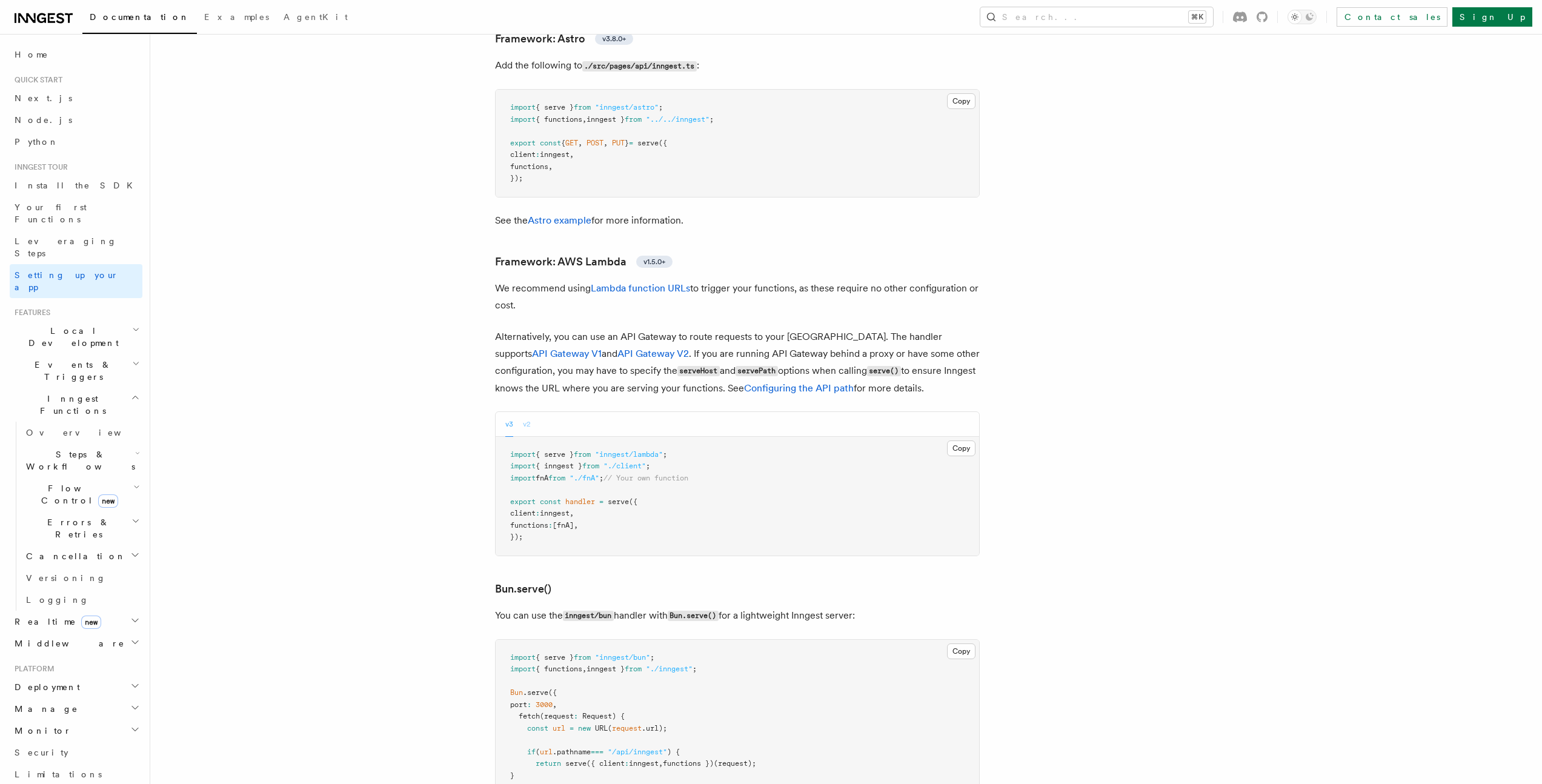
click at [526, 412] on button "v2" at bounding box center [527, 424] width 8 height 25
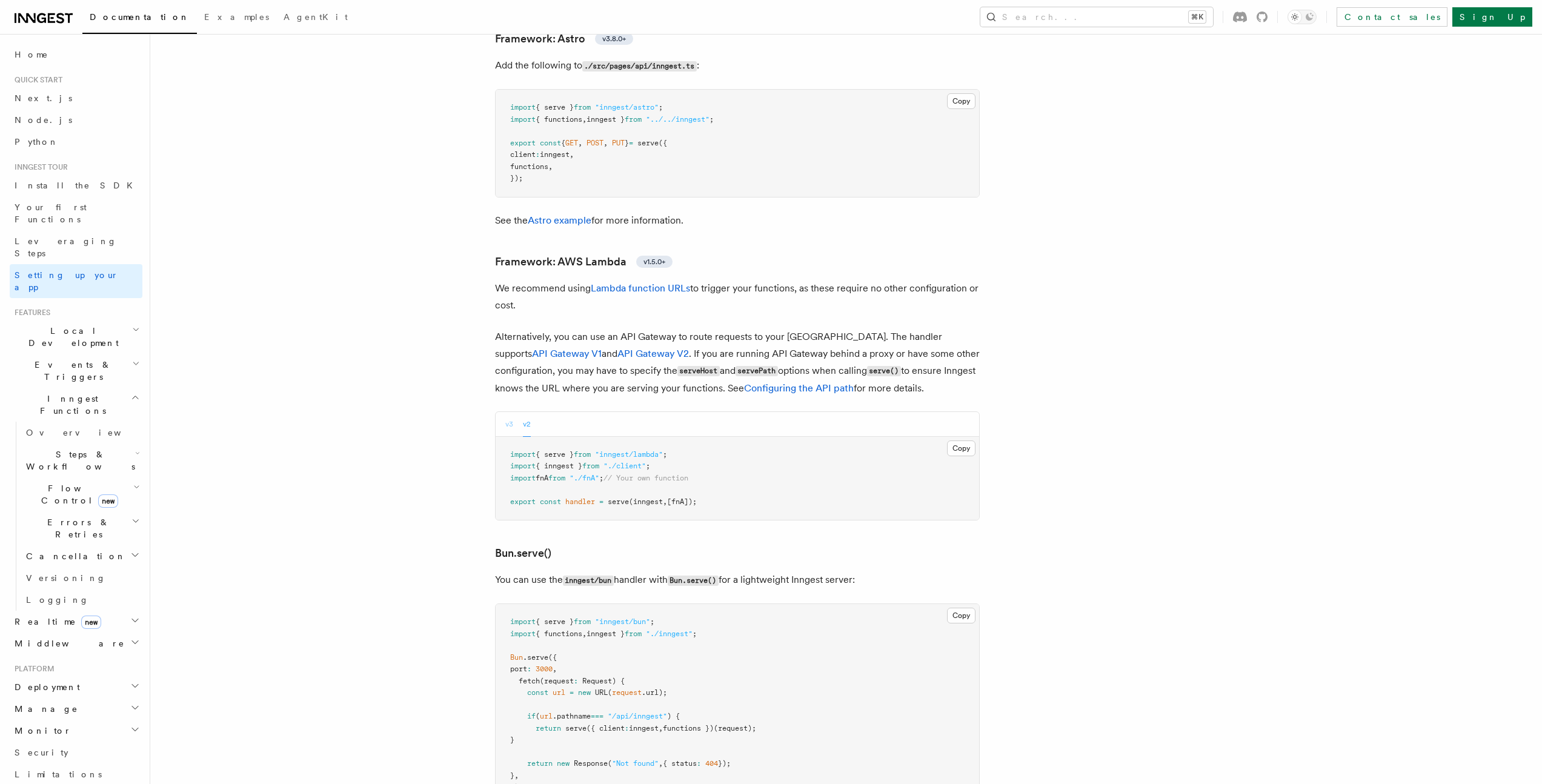
click at [508, 412] on button "v3" at bounding box center [509, 424] width 8 height 25
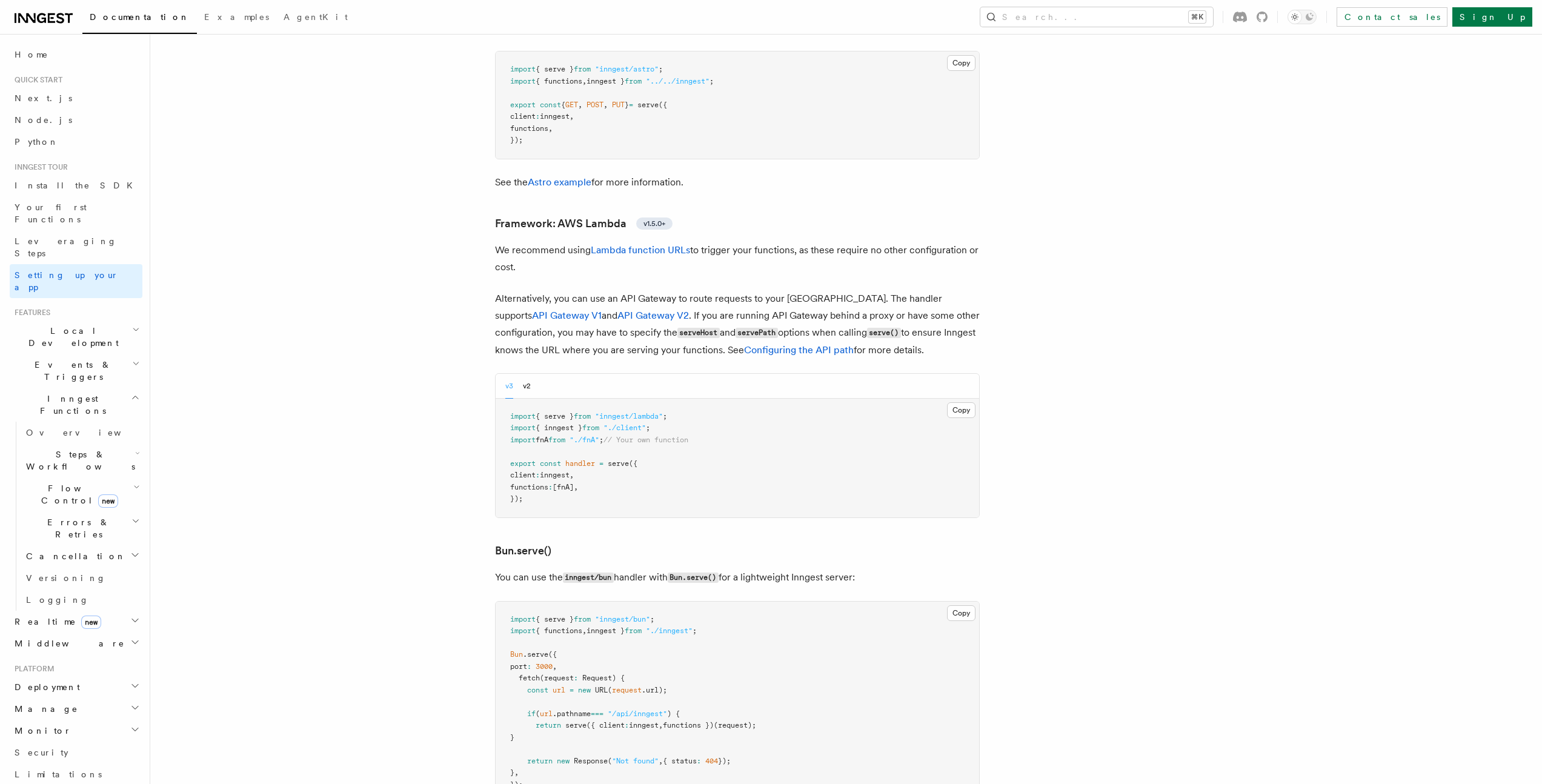
scroll to position [1041, 0]
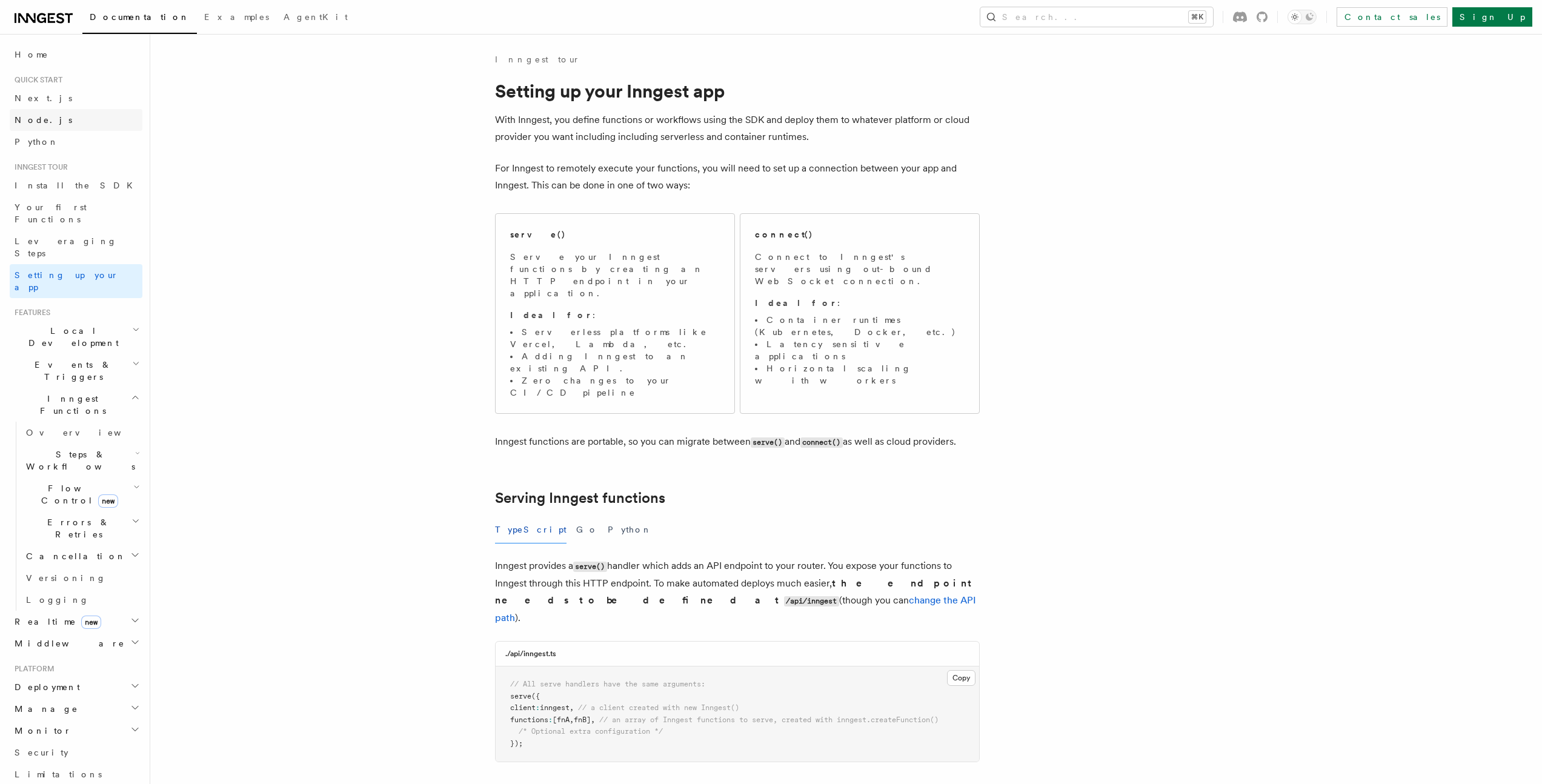
click at [52, 118] on link "Node.js" at bounding box center [76, 120] width 133 height 22
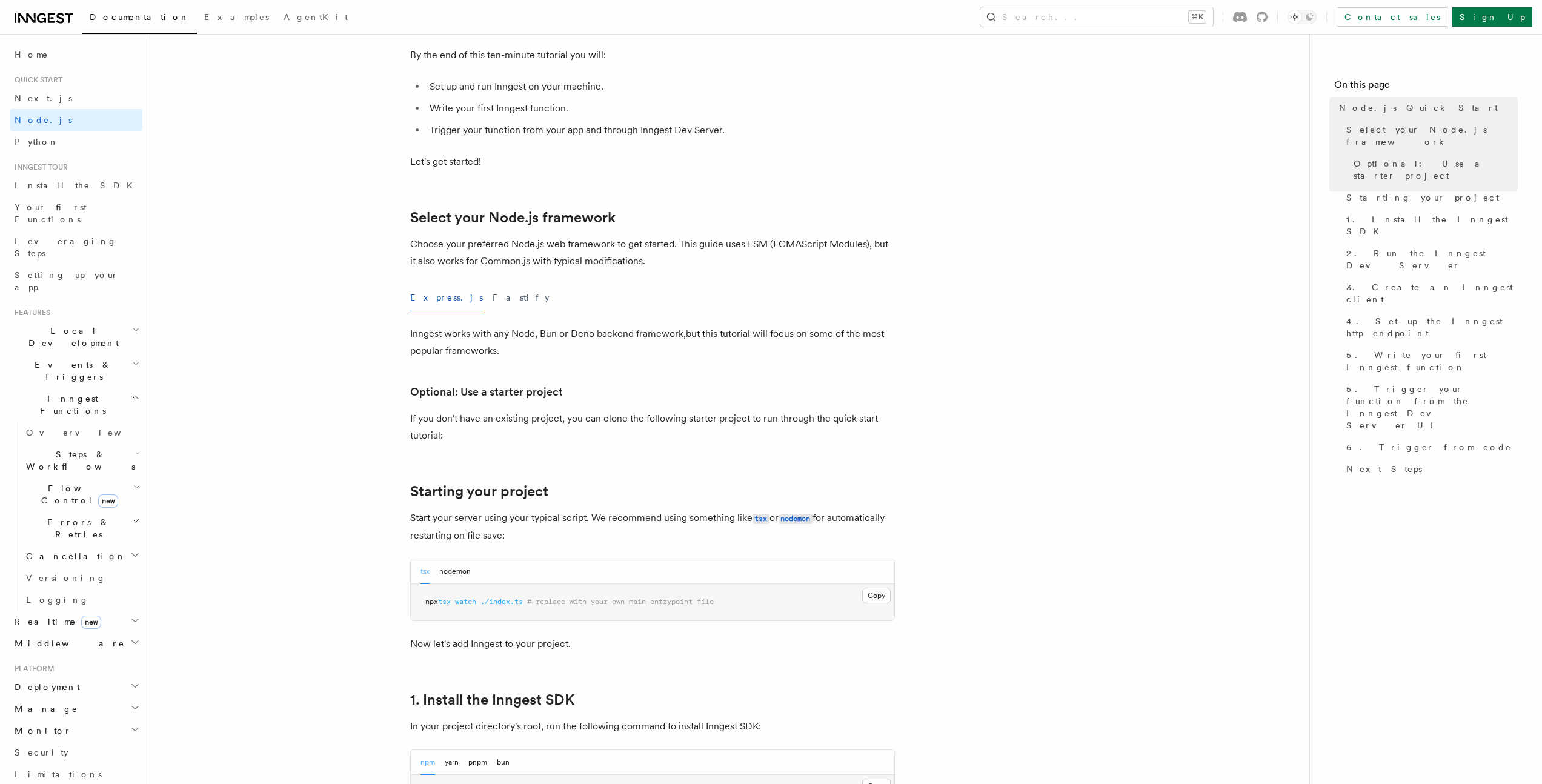
scroll to position [257, 0]
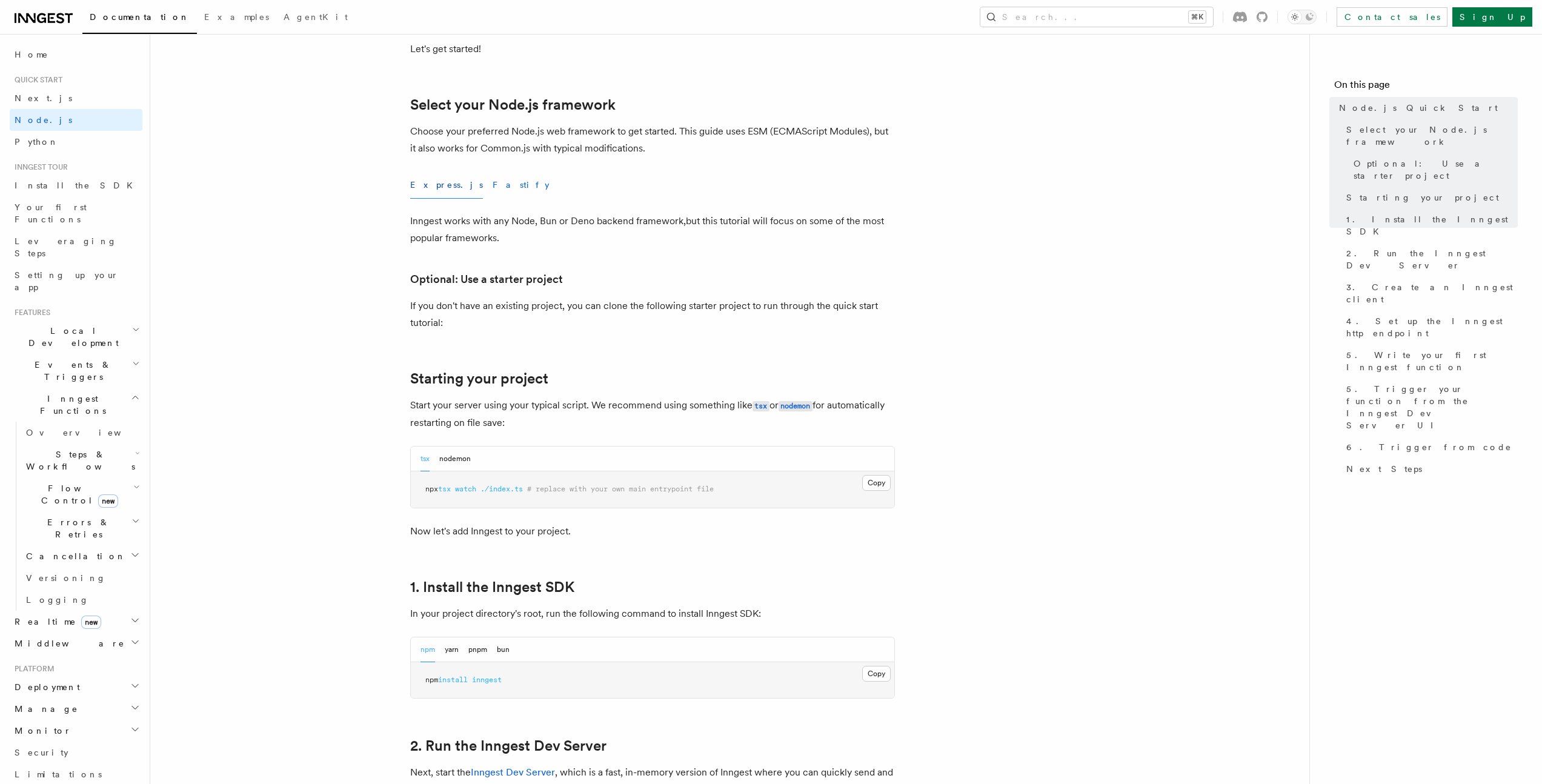
click at [493, 185] on button "Fastify" at bounding box center [521, 185] width 57 height 27
click at [439, 187] on button "Express.js" at bounding box center [447, 185] width 72 height 27
click at [493, 193] on button "Fastify" at bounding box center [521, 185] width 57 height 27
click at [493, 184] on button "Fastify" at bounding box center [521, 185] width 57 height 27
click at [434, 183] on button "Express.js" at bounding box center [447, 185] width 72 height 27
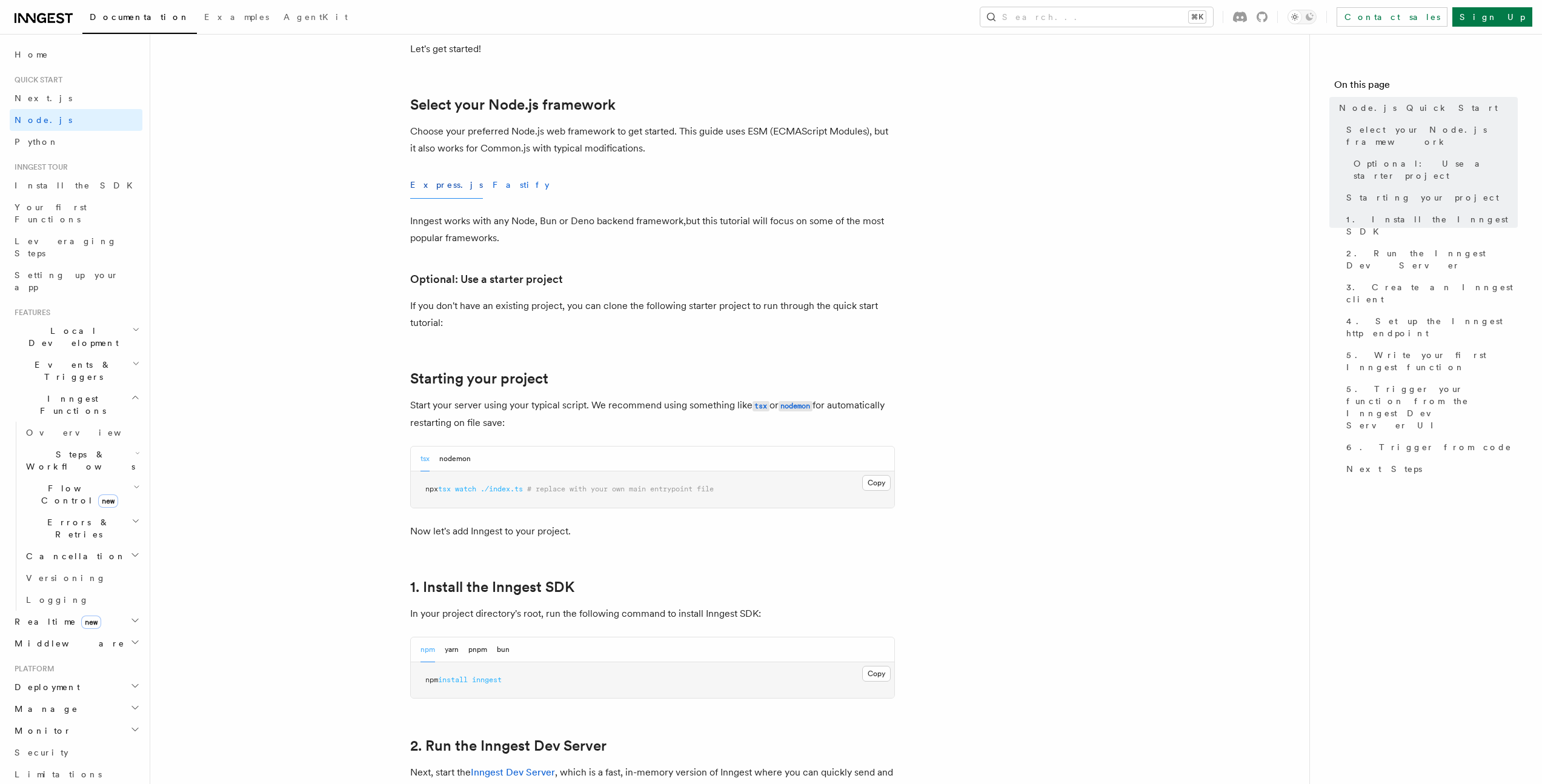
click at [493, 184] on button "Fastify" at bounding box center [521, 185] width 57 height 27
click at [434, 184] on button "Express.js" at bounding box center [447, 185] width 72 height 27
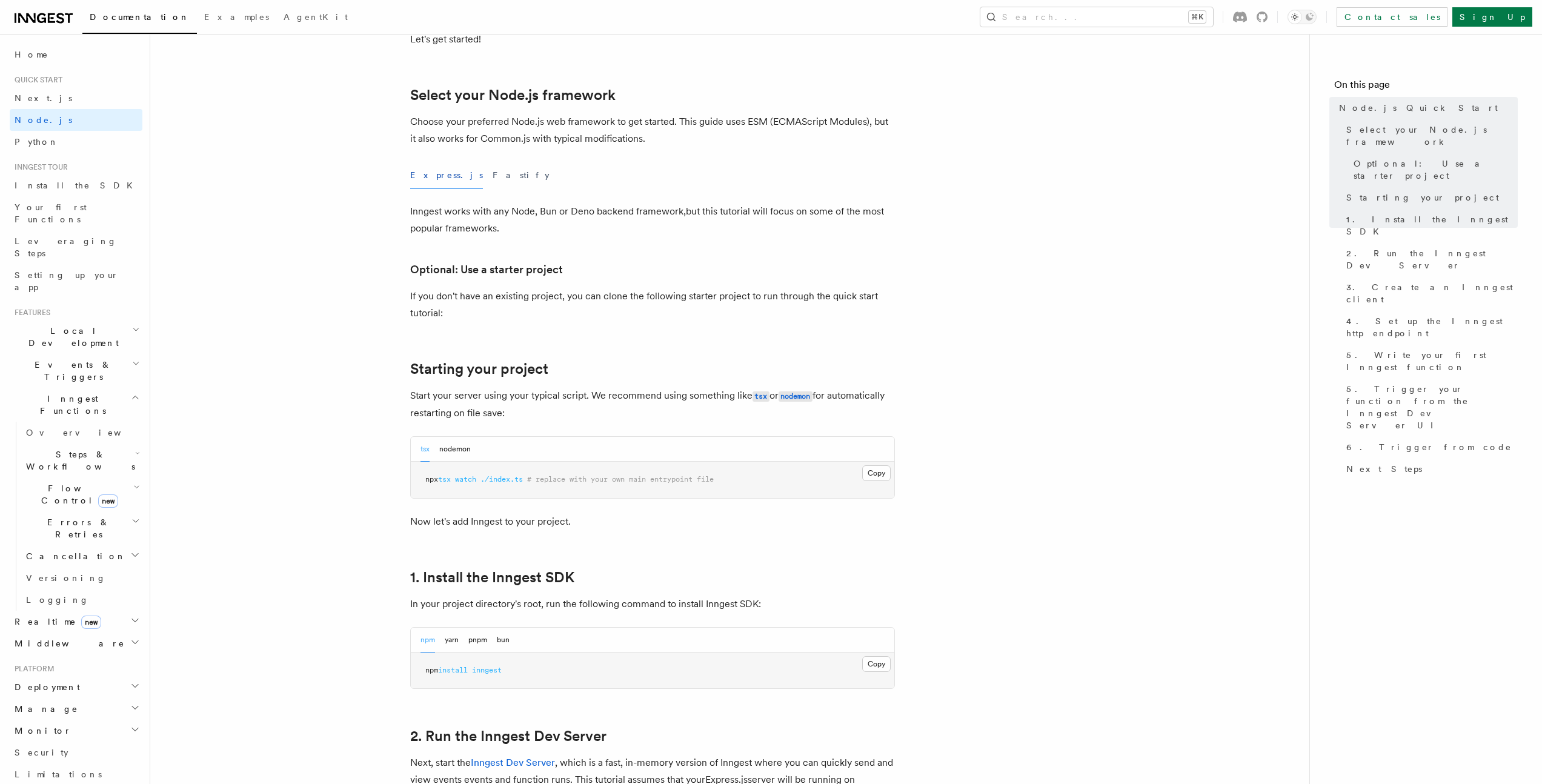
scroll to position [379, 0]
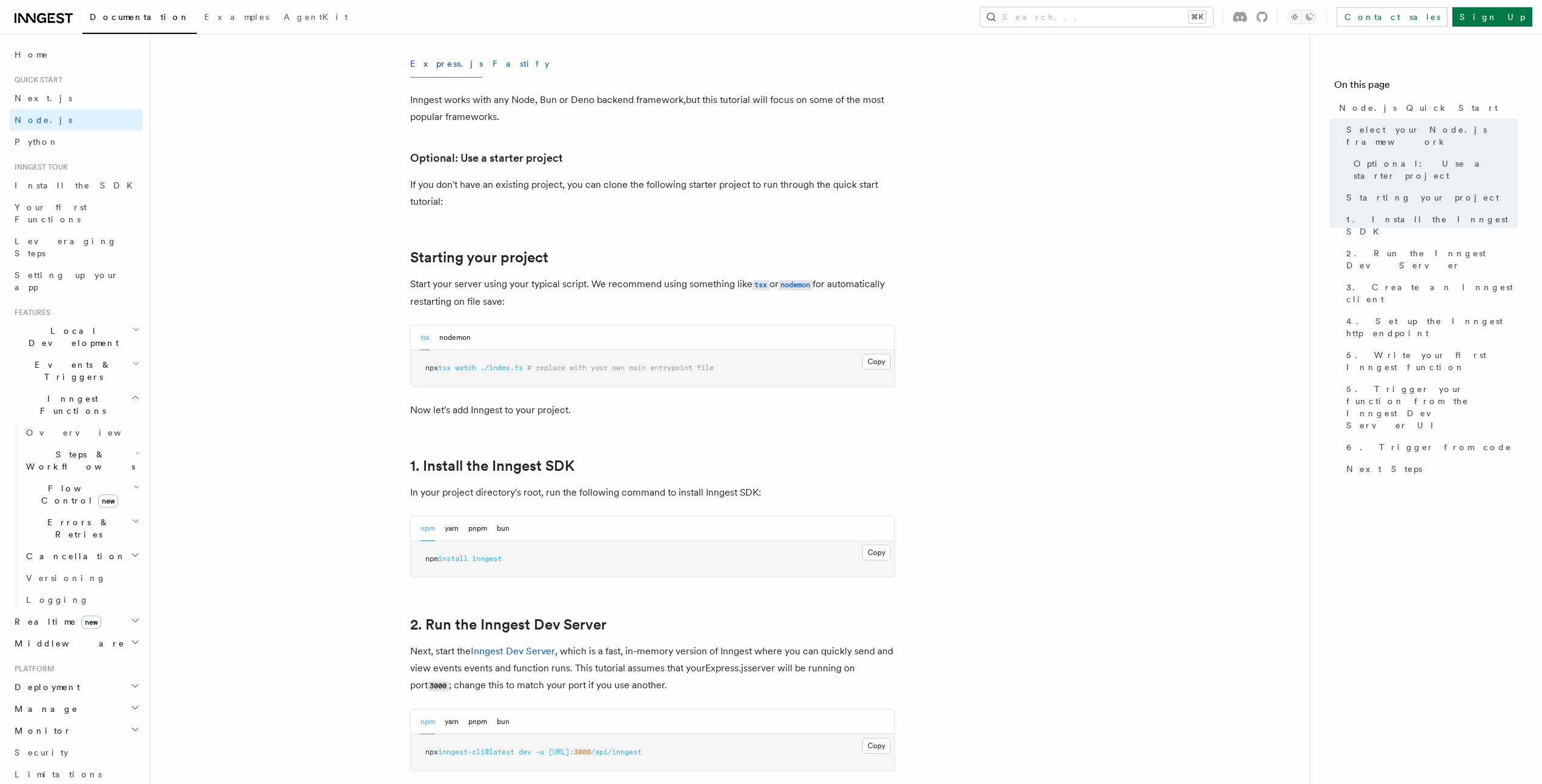
click at [493, 68] on button "Fastify" at bounding box center [521, 64] width 57 height 27
click at [430, 73] on button "Express.js" at bounding box center [447, 64] width 72 height 27
click at [455, 72] on div "Express.js Fastify" at bounding box center [653, 64] width 485 height 27
click at [442, 74] on button "Express.js" at bounding box center [447, 64] width 72 height 27
click at [493, 72] on button "Fastify" at bounding box center [521, 64] width 57 height 27
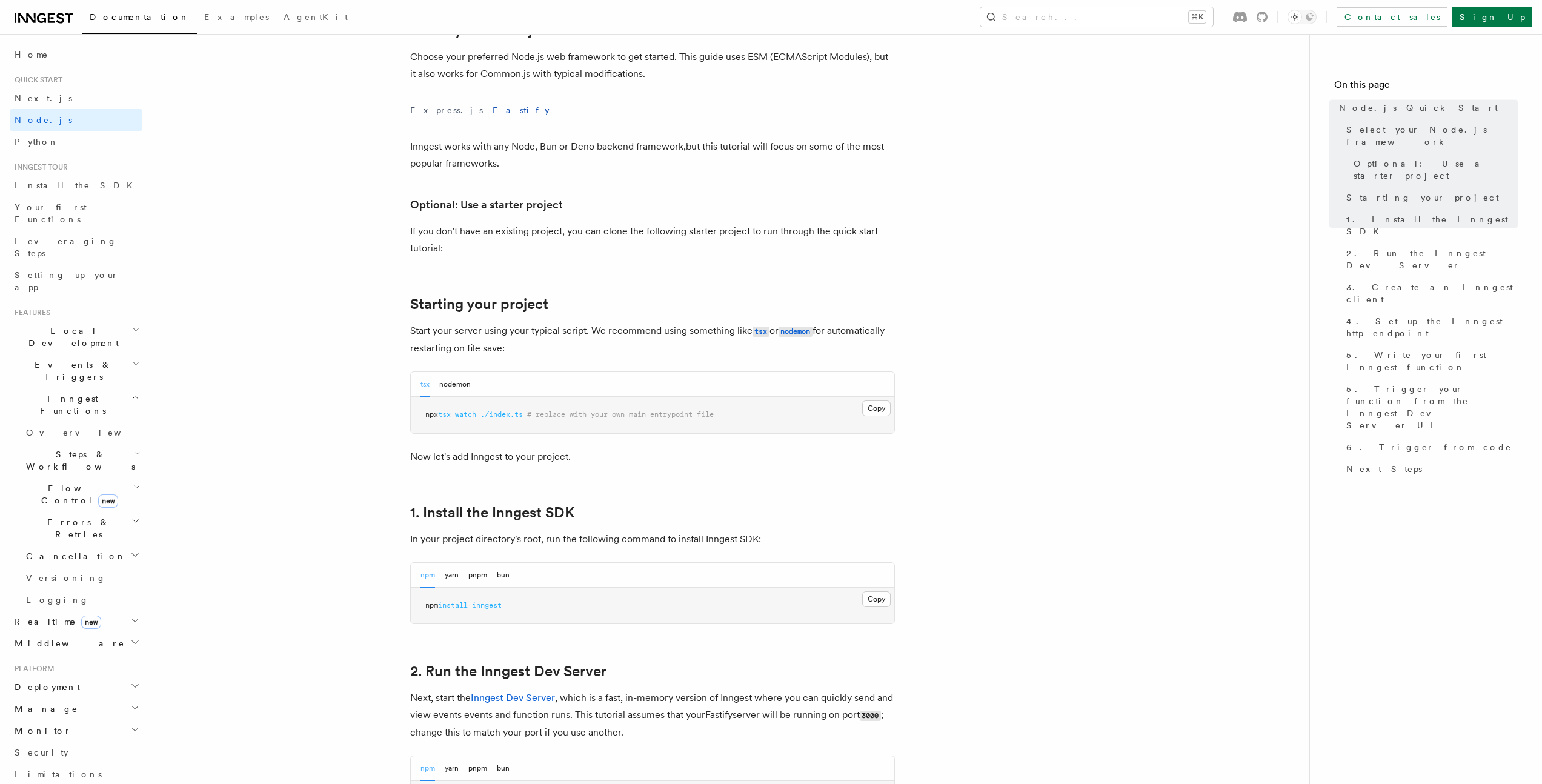
scroll to position [359, 0]
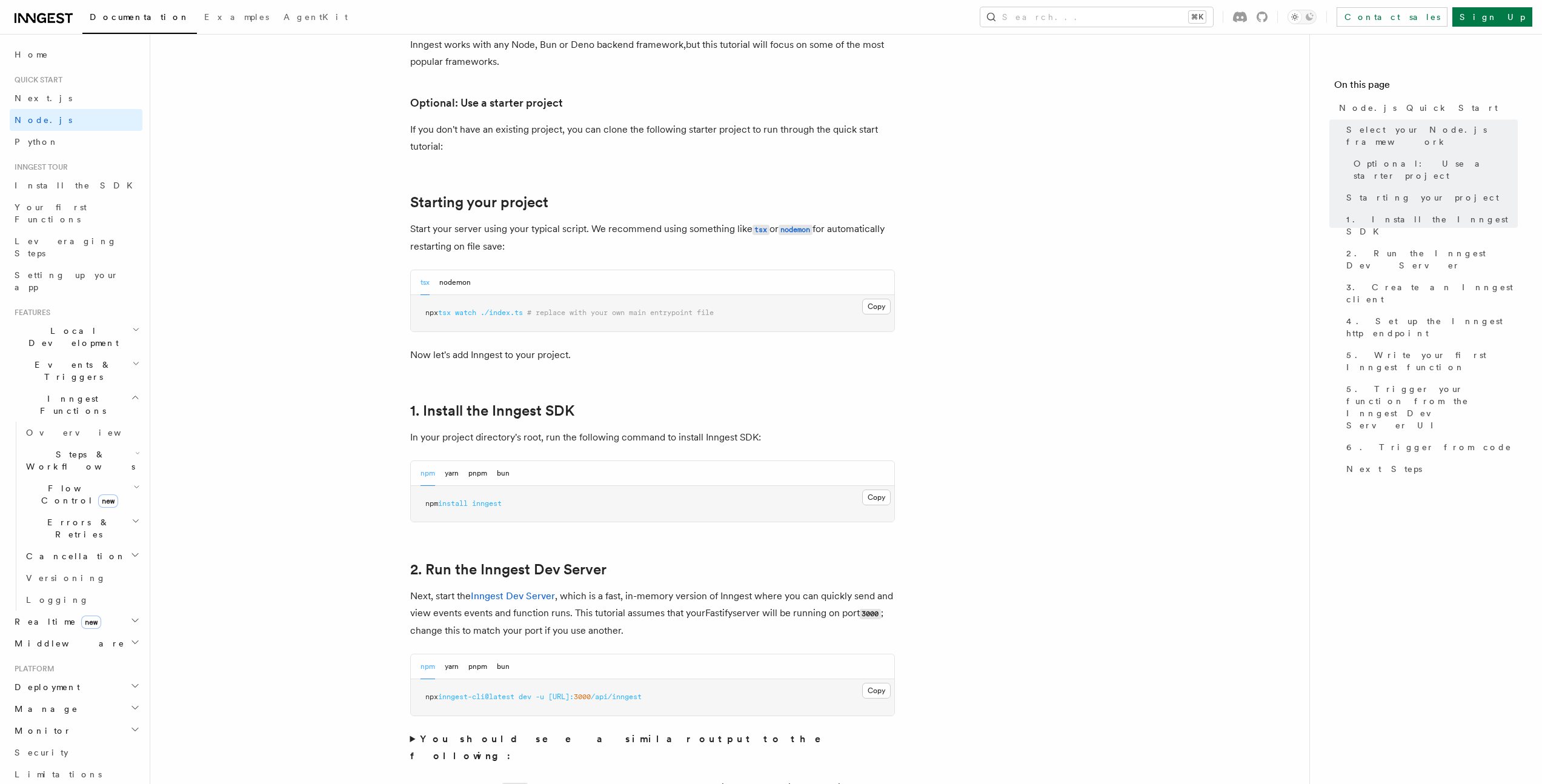
scroll to position [469, 0]
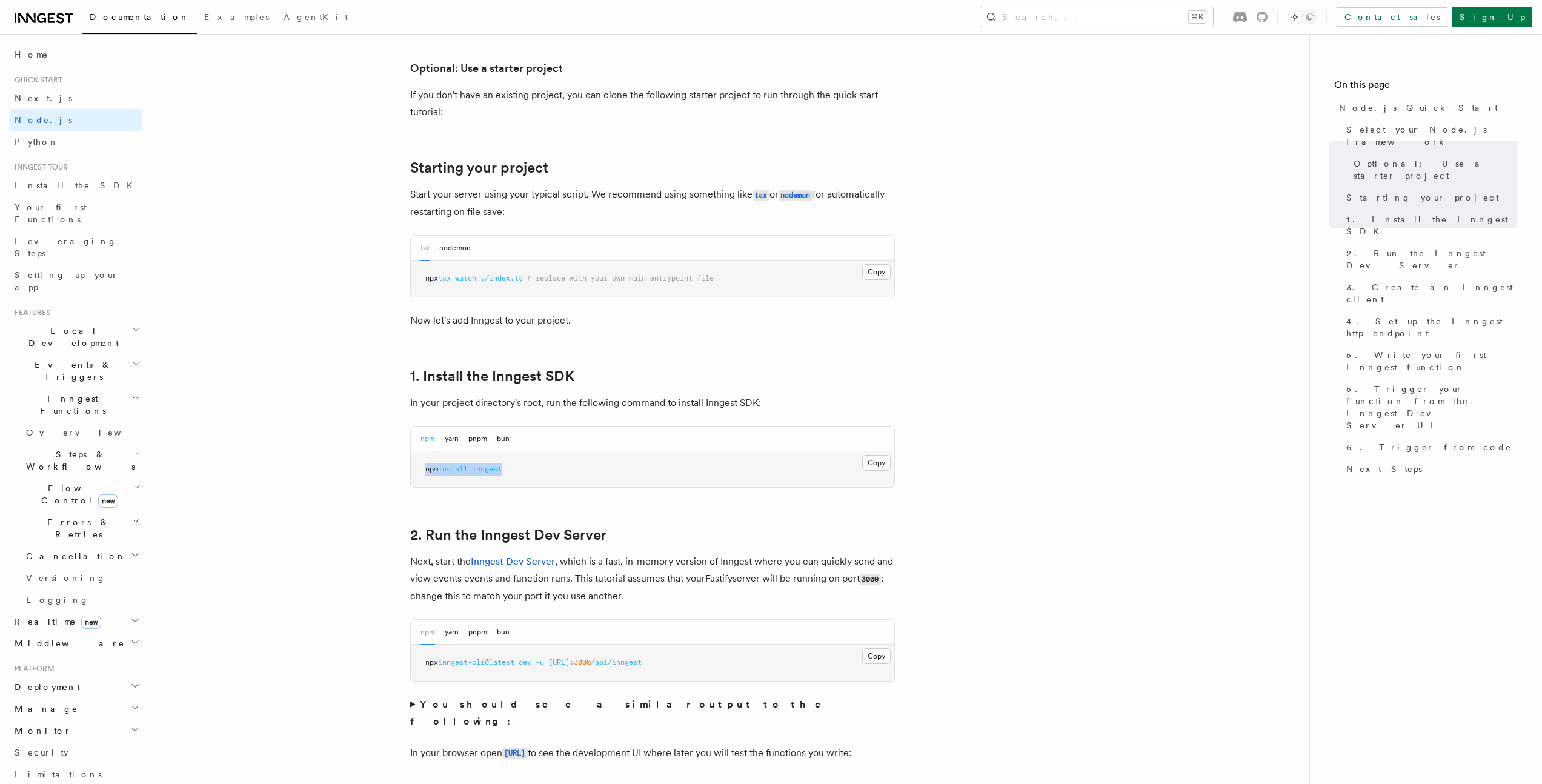
drag, startPoint x: 521, startPoint y: 471, endPoint x: 413, endPoint y: 471, distance: 108.0
click at [413, 471] on pre "npm install inngest" at bounding box center [652, 469] width 484 height 36
copy span "npm install inngest"
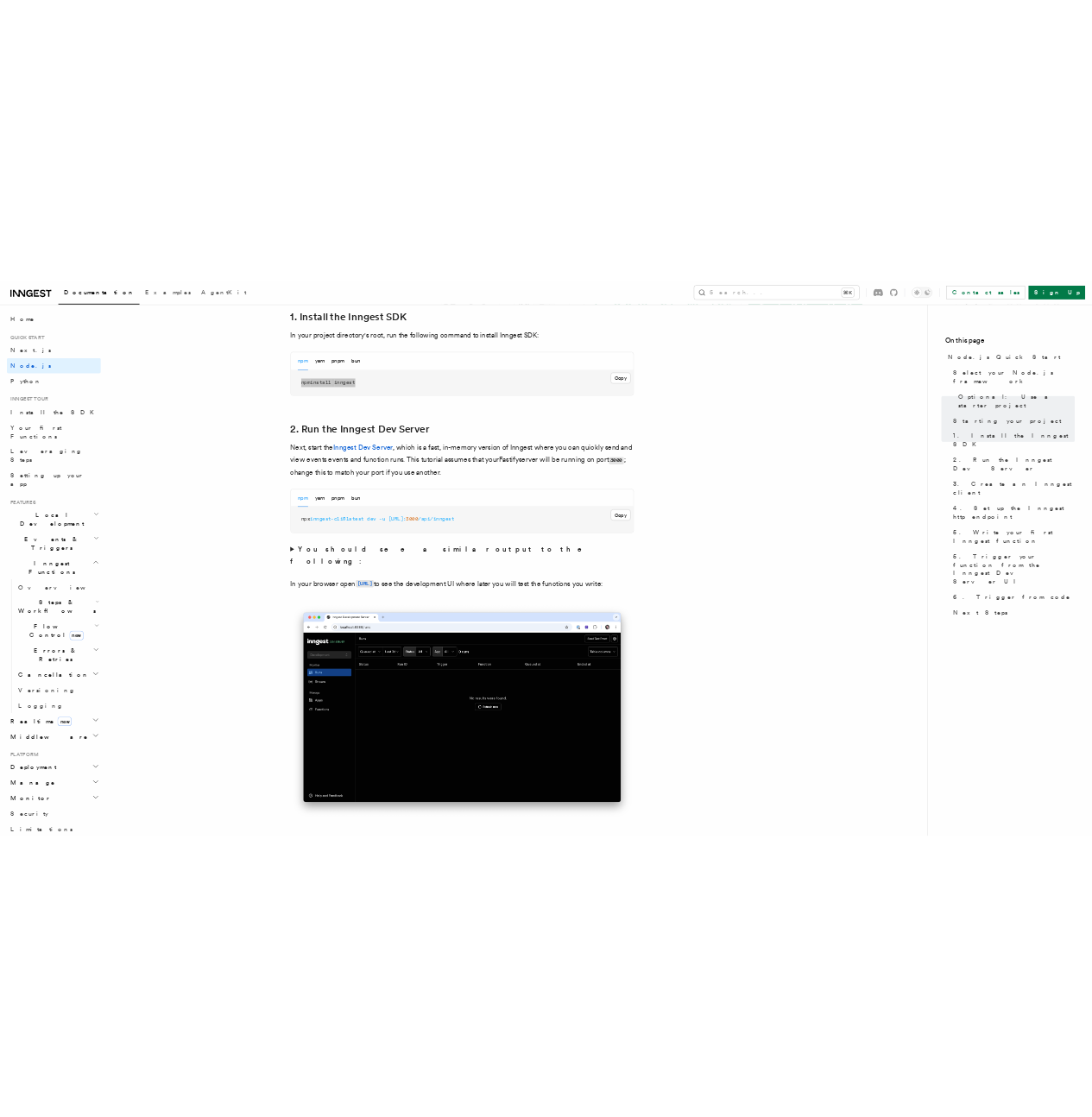
scroll to position [1141, 0]
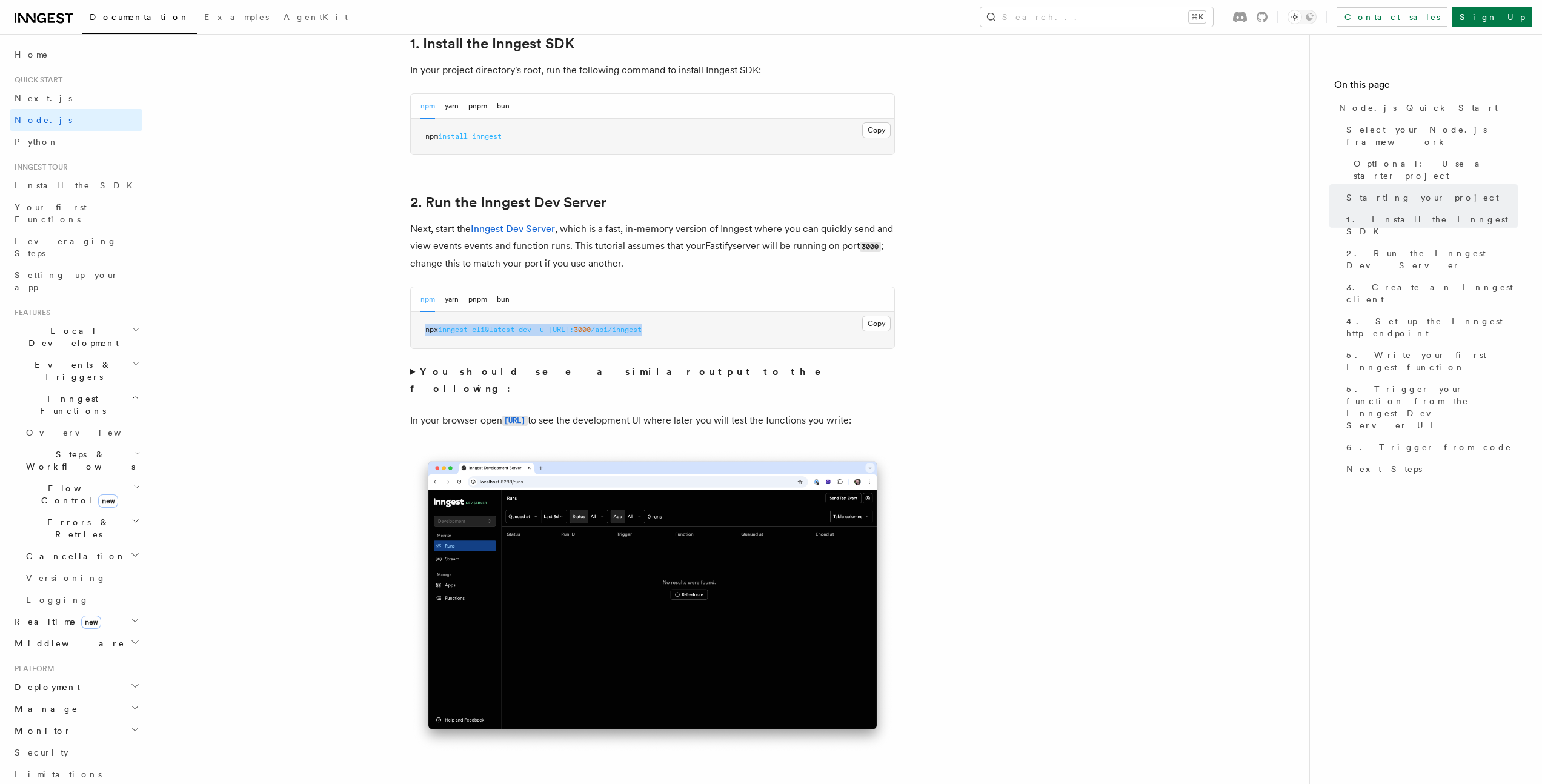
drag, startPoint x: 701, startPoint y: 330, endPoint x: 421, endPoint y: 328, distance: 280.0
click at [421, 328] on pre "npx inngest-cli@latest dev -u http://localhost: 3000 /api/inngest" at bounding box center [652, 330] width 484 height 36
copy span "npx inngest-cli@latest dev -u http://localhost: 3000 /api/inngest"
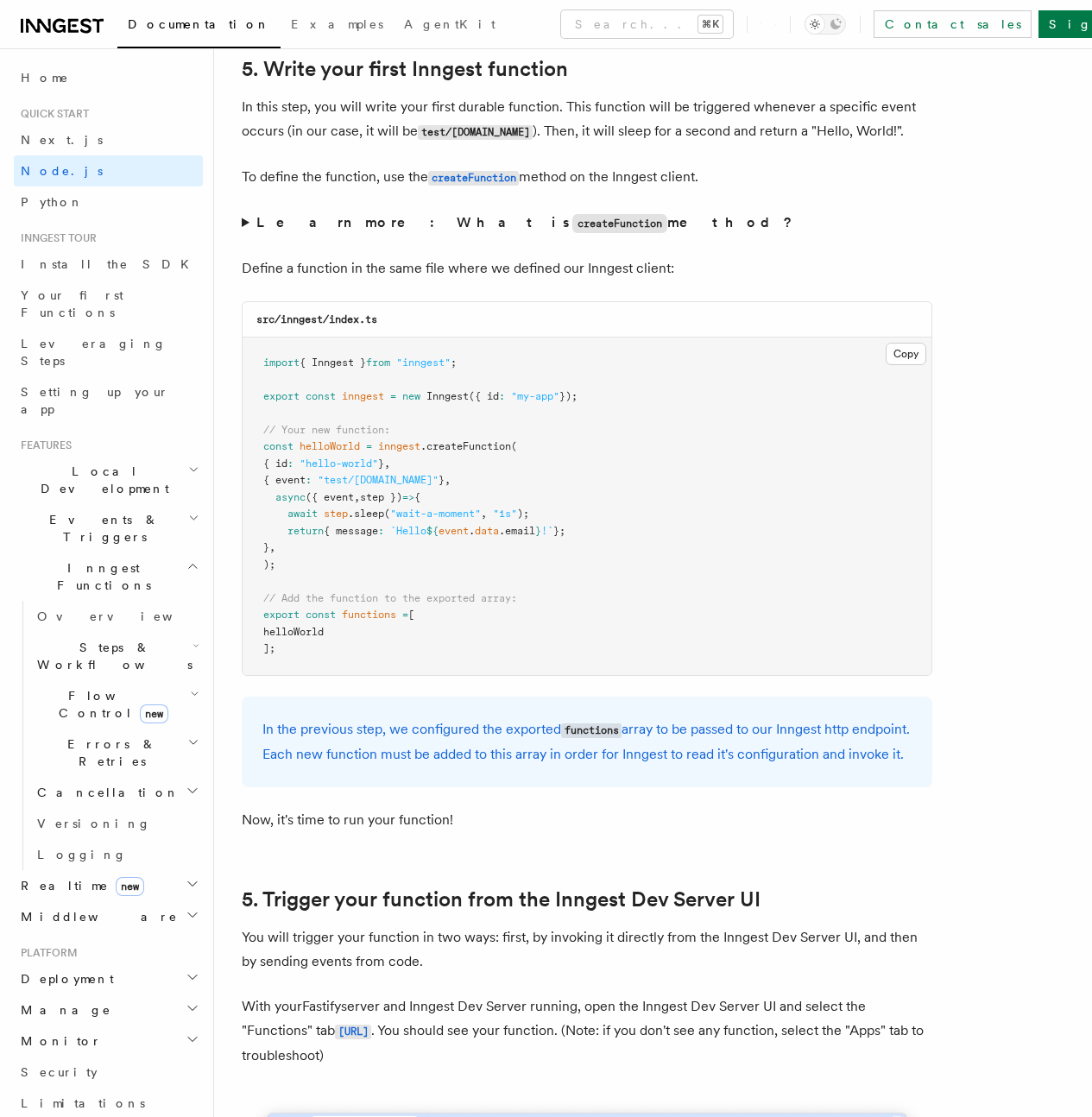
scroll to position [3372, 0]
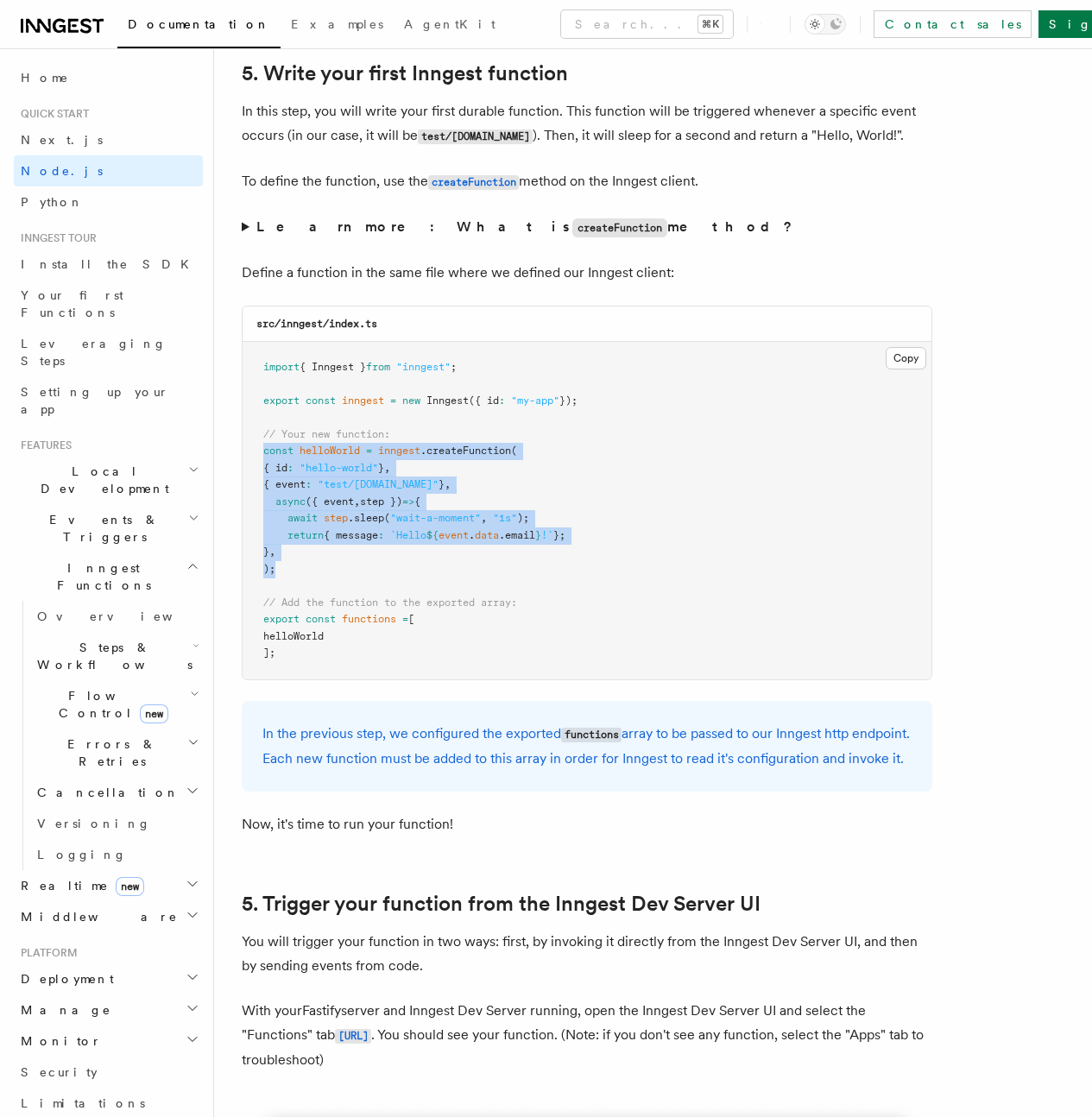
drag, startPoint x: 276, startPoint y: 625, endPoint x: 255, endPoint y: 510, distance: 116.9
click at [255, 510] on pre "import { Inngest } from "inngest" ; export const inngest = new Inngest ({ id : …" at bounding box center [587, 510] width 689 height 337
copy code "const helloWorld = inngest .createFunction ( { id : "hello-world" } , { event :…"
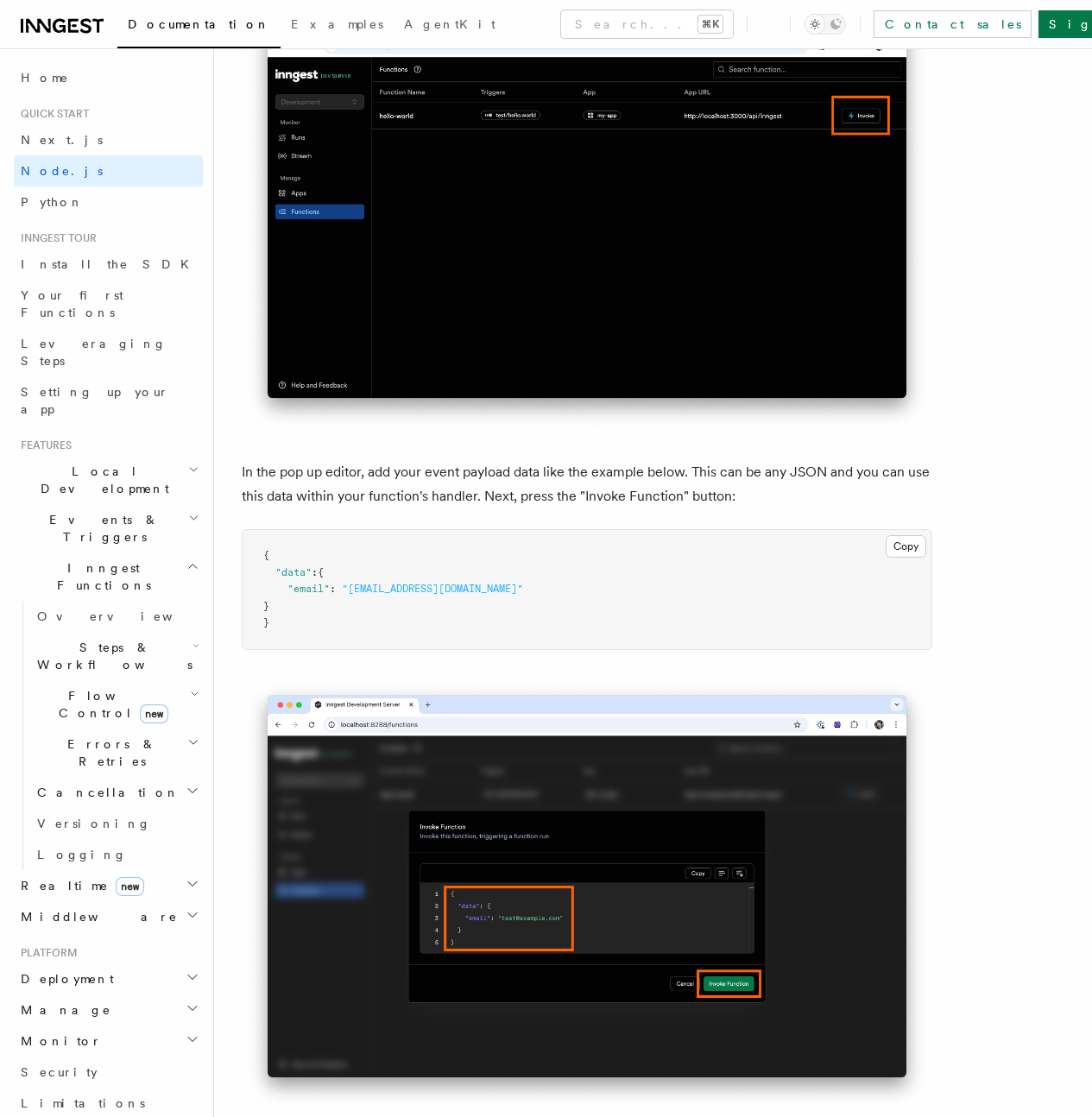
scroll to position [4985, 0]
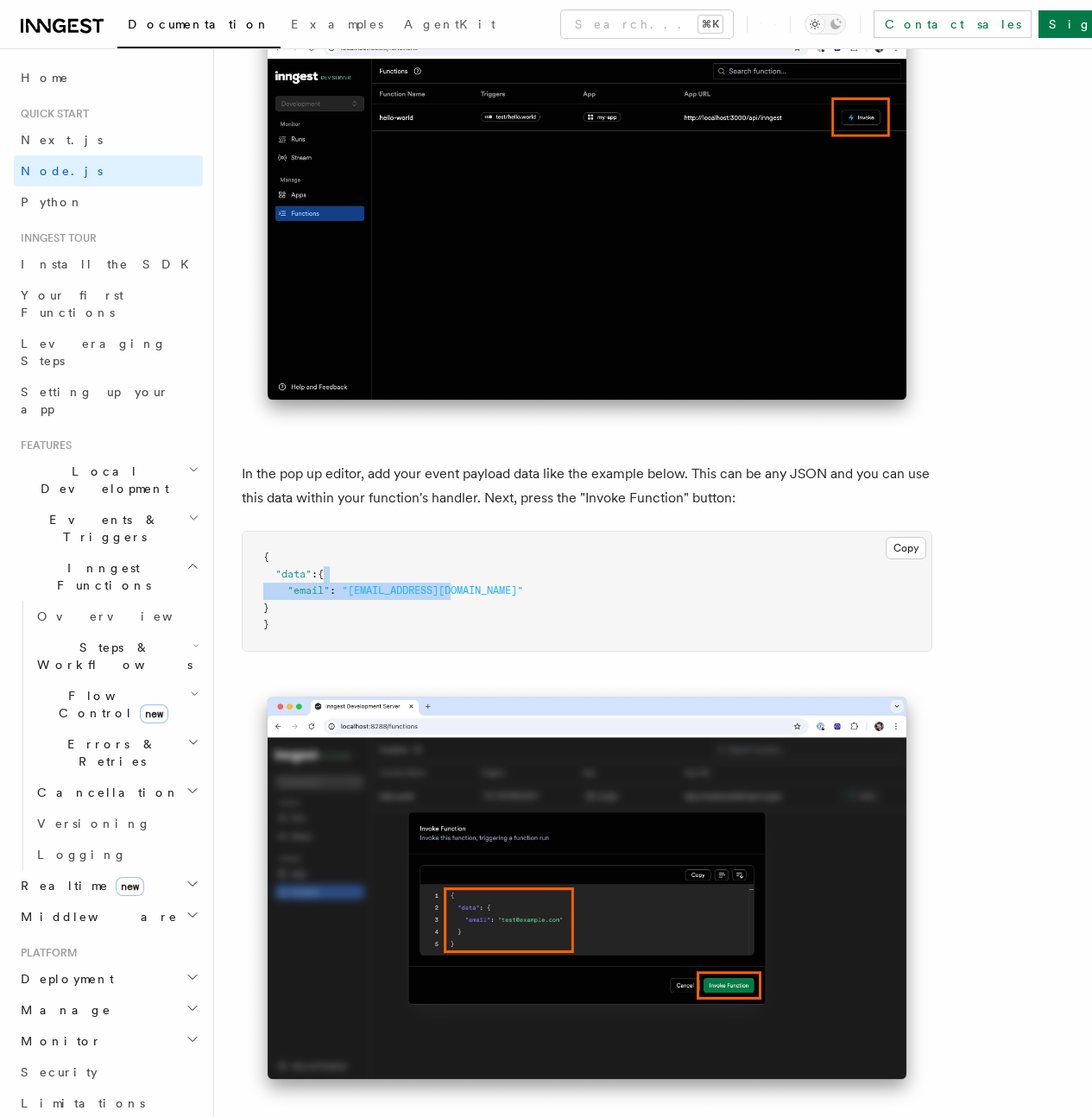
drag, startPoint x: 477, startPoint y: 599, endPoint x: 475, endPoint y: 586, distance: 13.2
click at [475, 586] on pre "{ "data" : { "email" : "test@example.com" } }" at bounding box center [587, 590] width 689 height 119
copy code ""email" : "test@example.com""
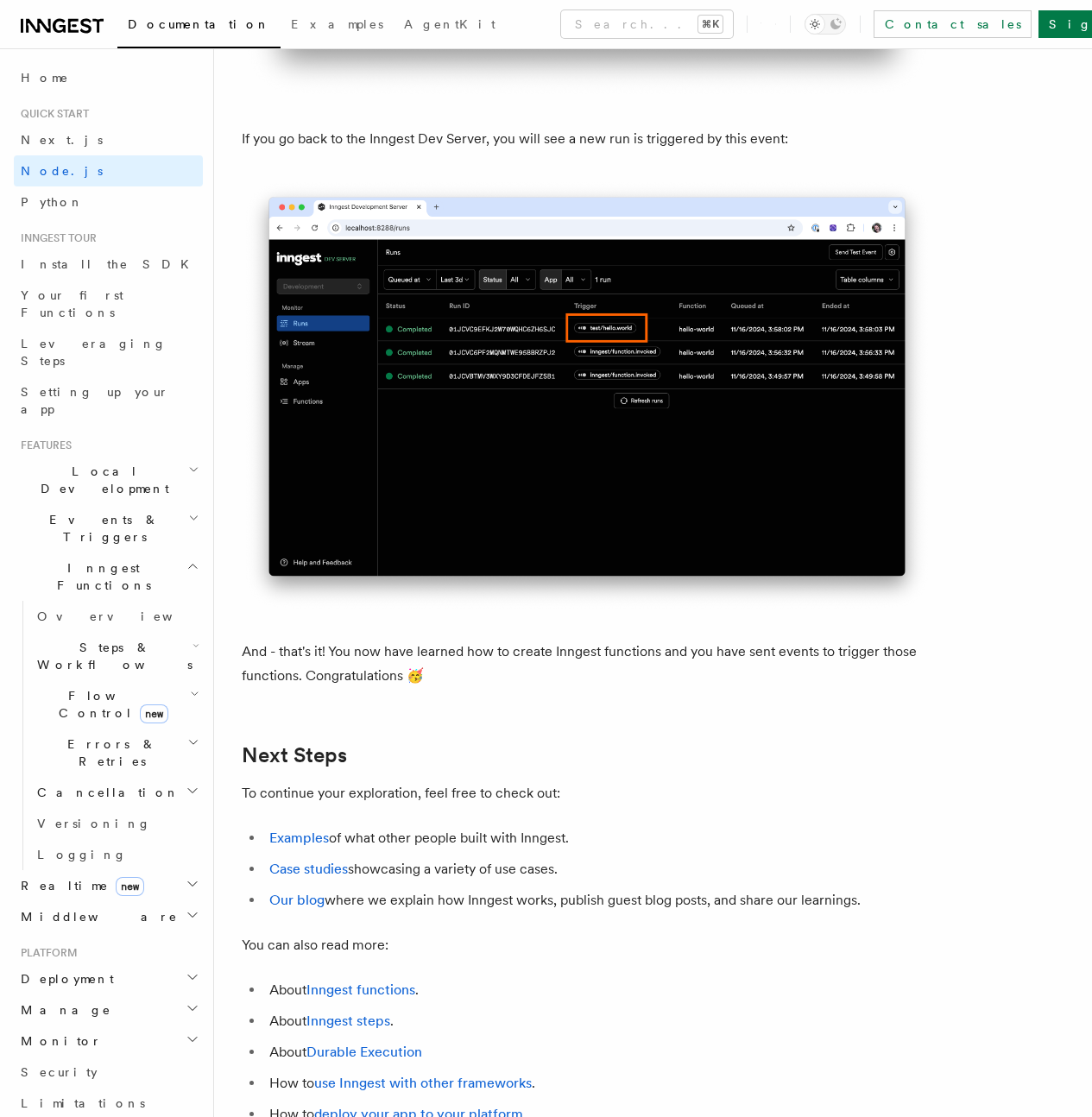
scroll to position [10397, 0]
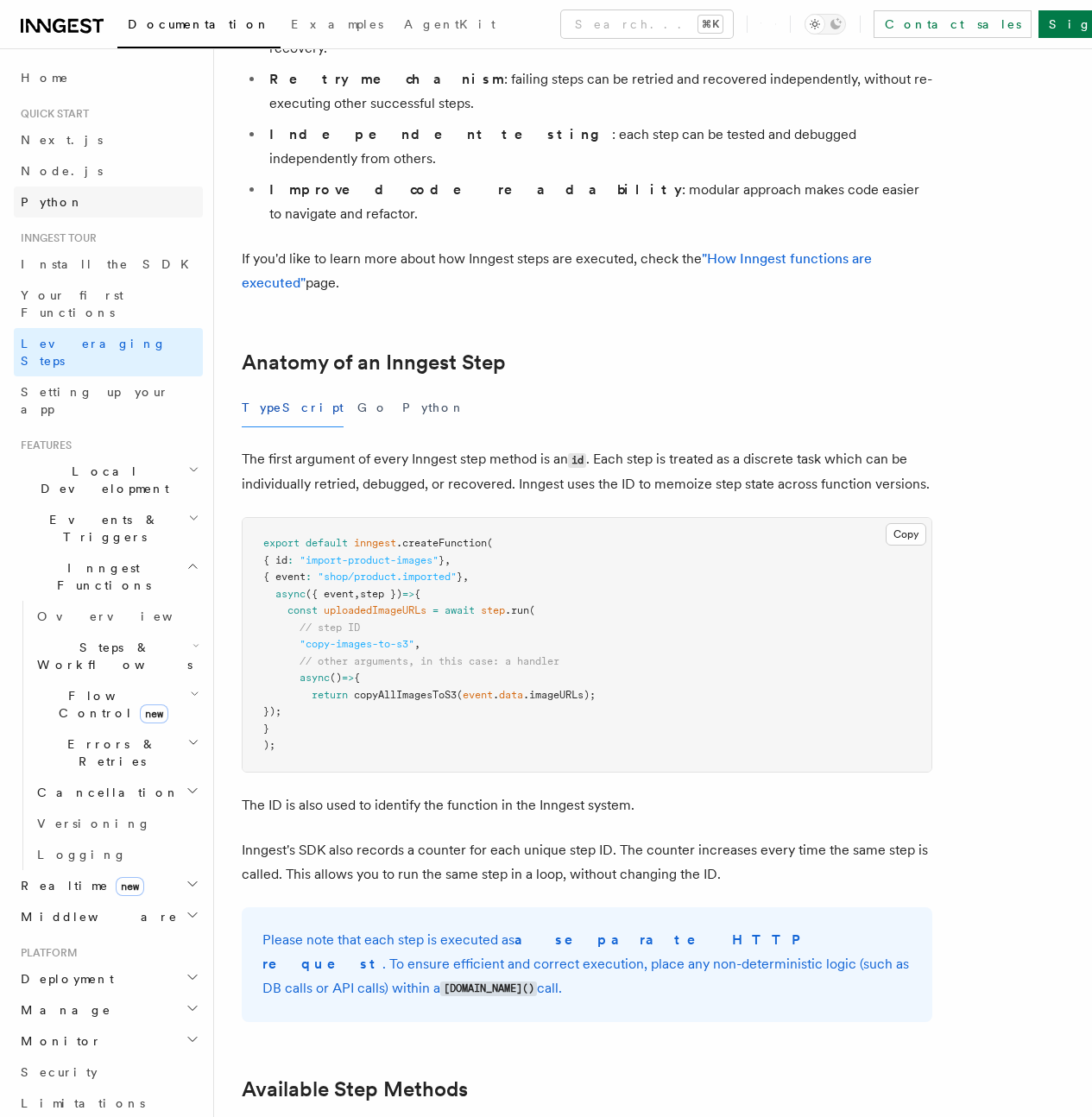
scroll to position [419, 0]
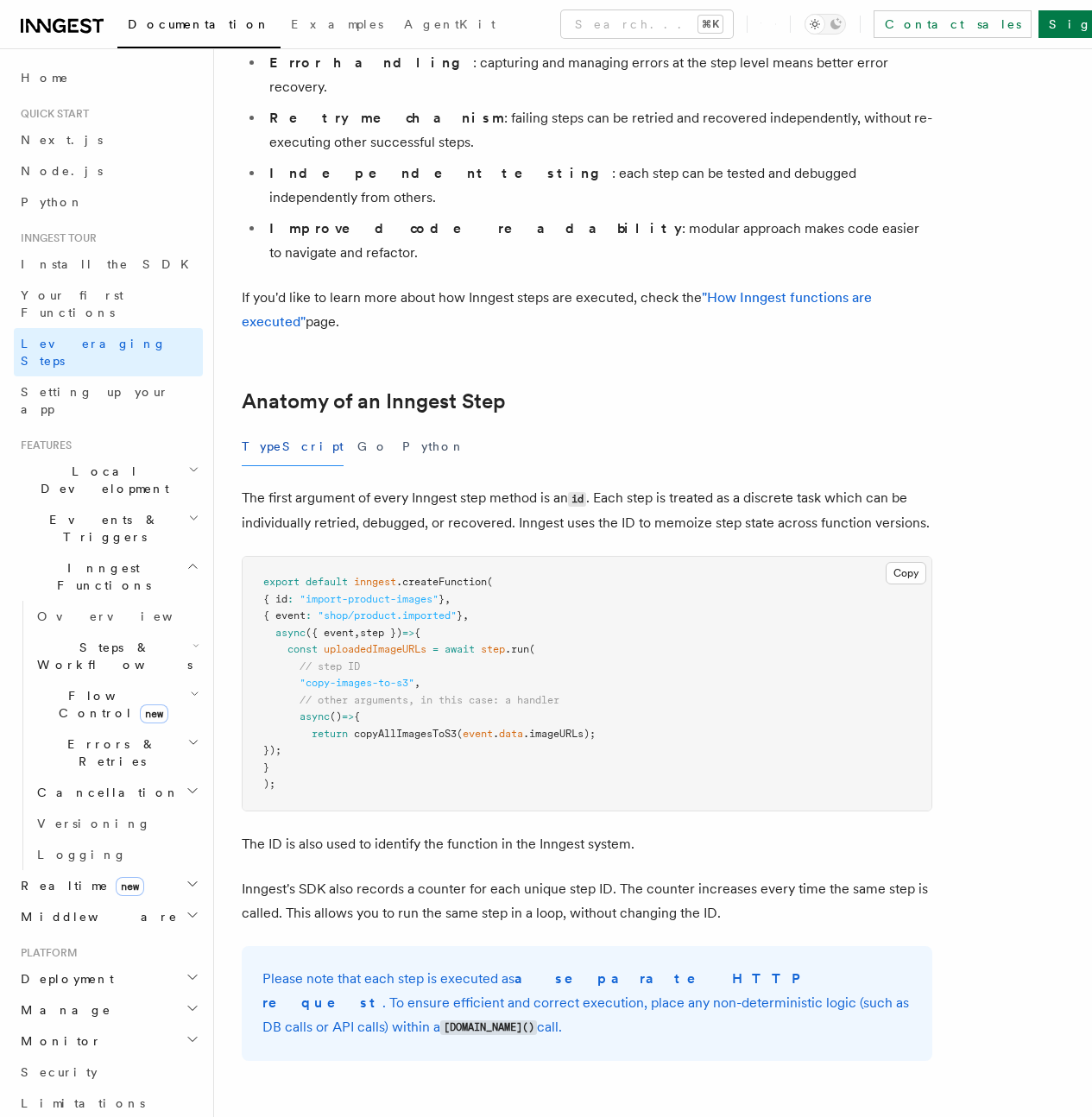
click at [0, 0] on span "[DOMAIN_NAME]()" at bounding box center [0, 0] width 0 height 0
click at [0, 0] on span "step.sleep()" at bounding box center [0, 0] width 0 height 0
click at [0, 0] on link "step.sleepUntil()" at bounding box center [0, 0] width 0 height 0
click at [0, 0] on link "step.waitForEvent()" at bounding box center [0, 0] width 0 height 0
click at [0, 0] on span "step.invoke()" at bounding box center [0, 0] width 0 height 0
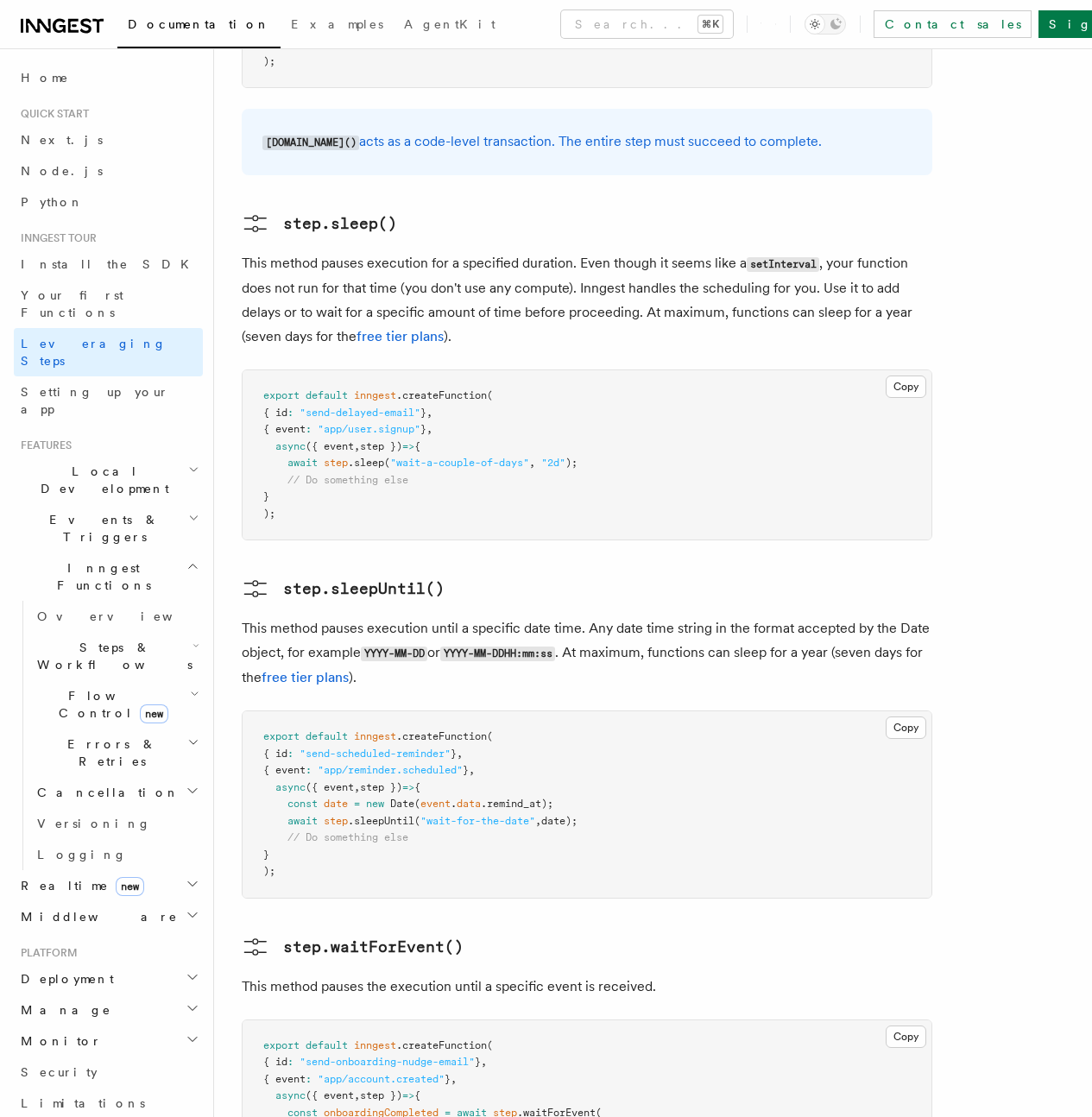
scroll to position [2267, 0]
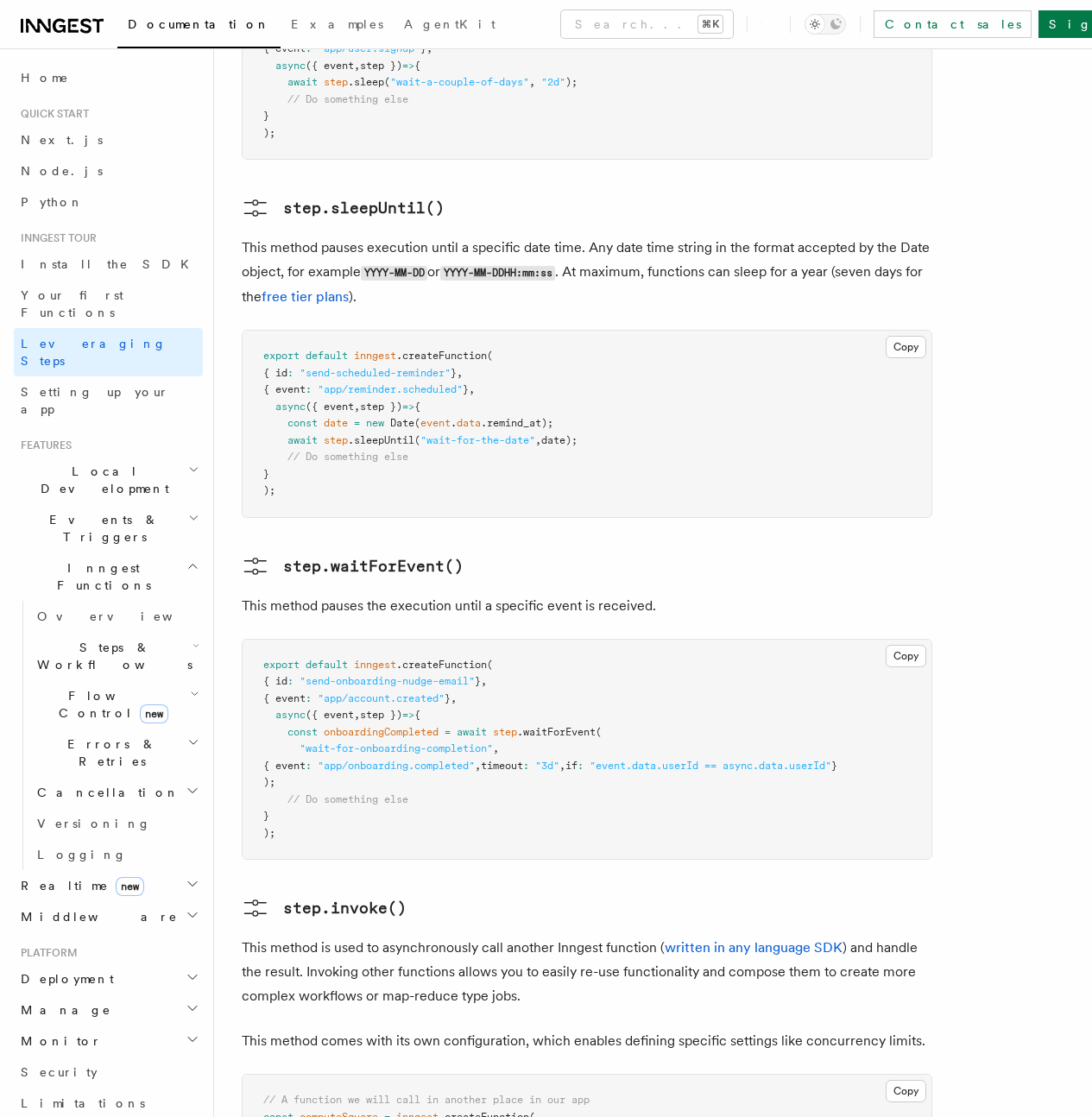
click at [100, 736] on span "Errors & Retries" at bounding box center [109, 752] width 157 height 34
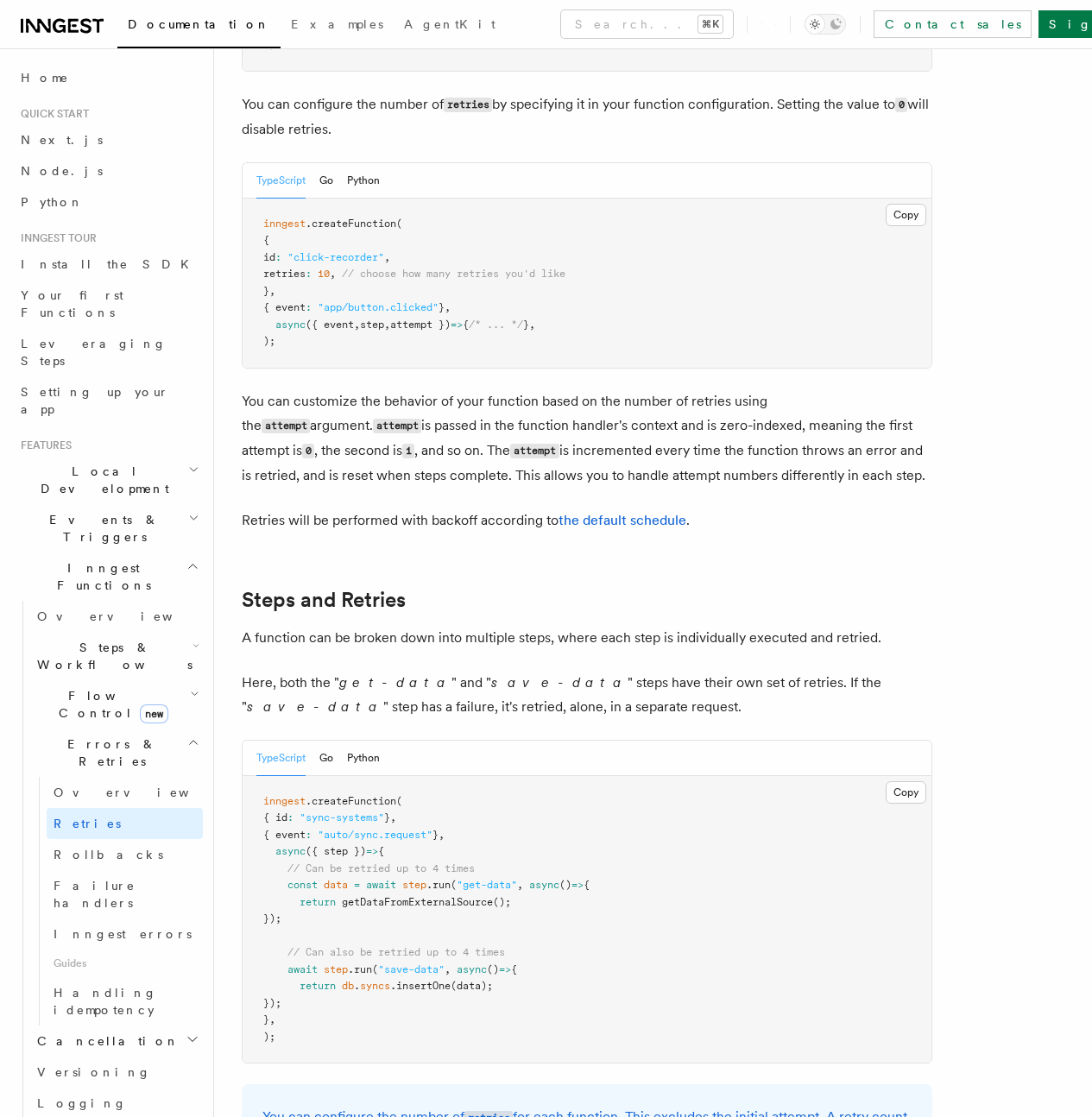
scroll to position [411, 0]
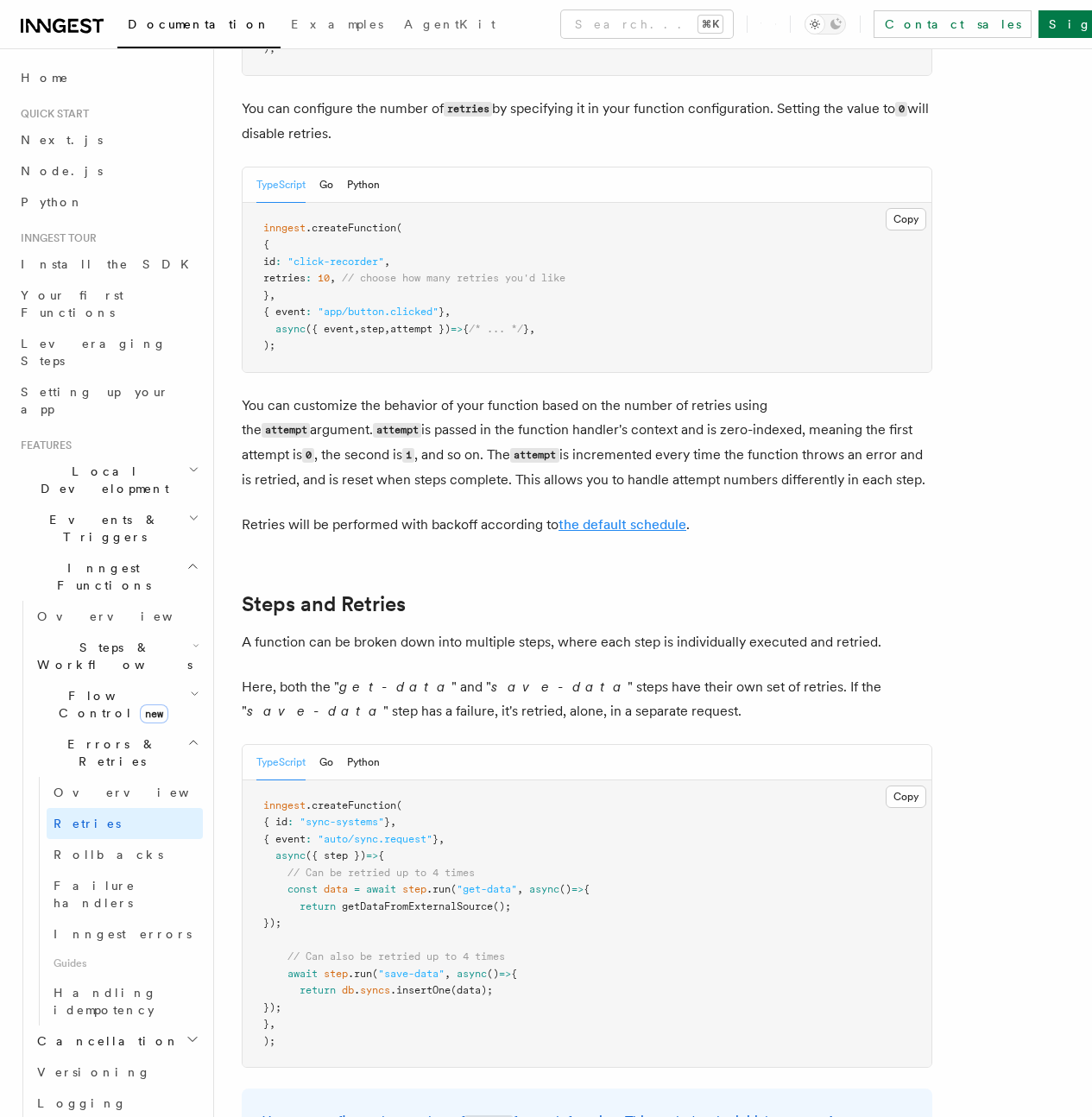
click at [636, 532] on link "the default schedule" at bounding box center [622, 525] width 128 height 17
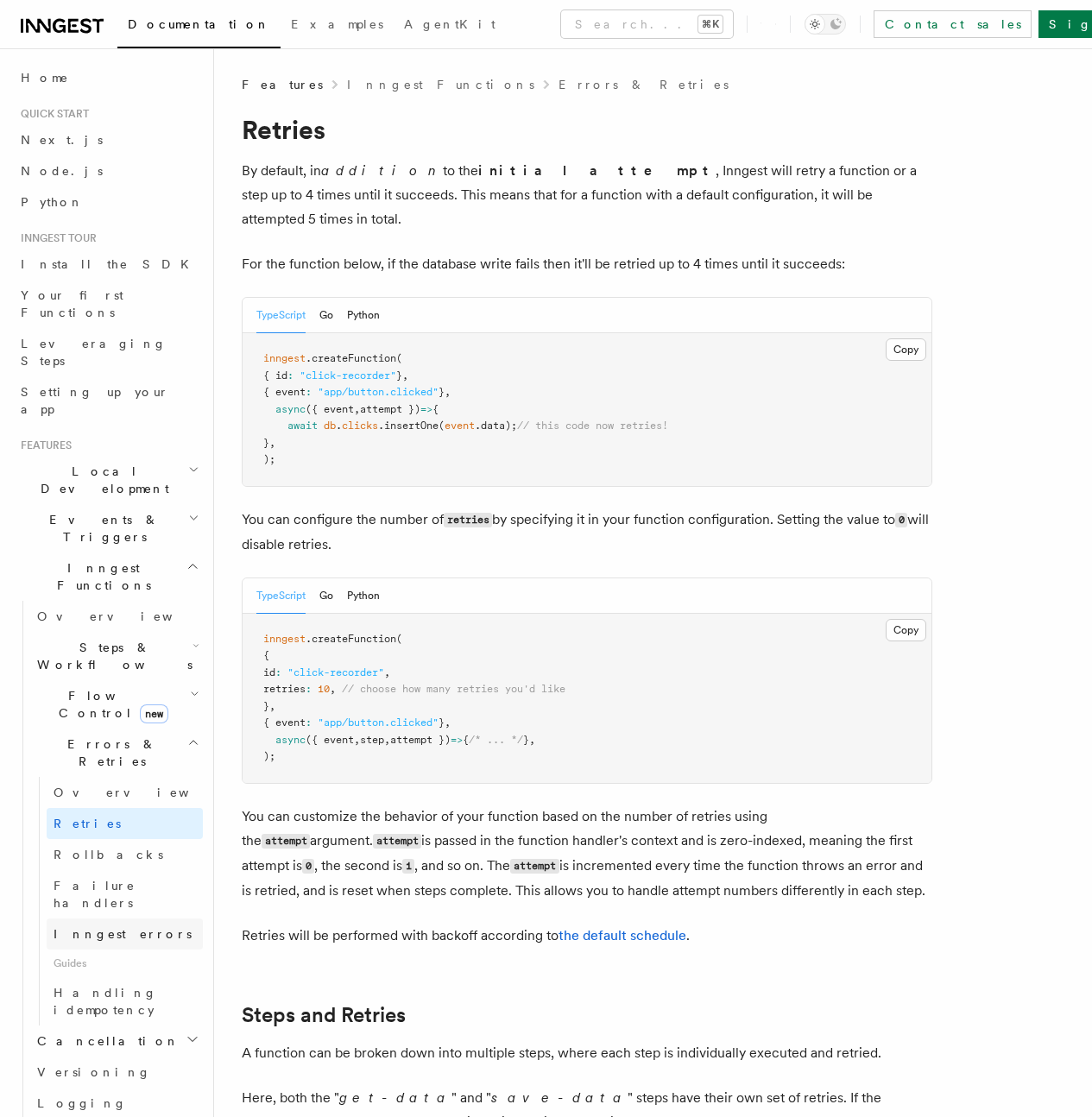
click at [105, 927] on span "Inngest errors" at bounding box center [122, 934] width 138 height 14
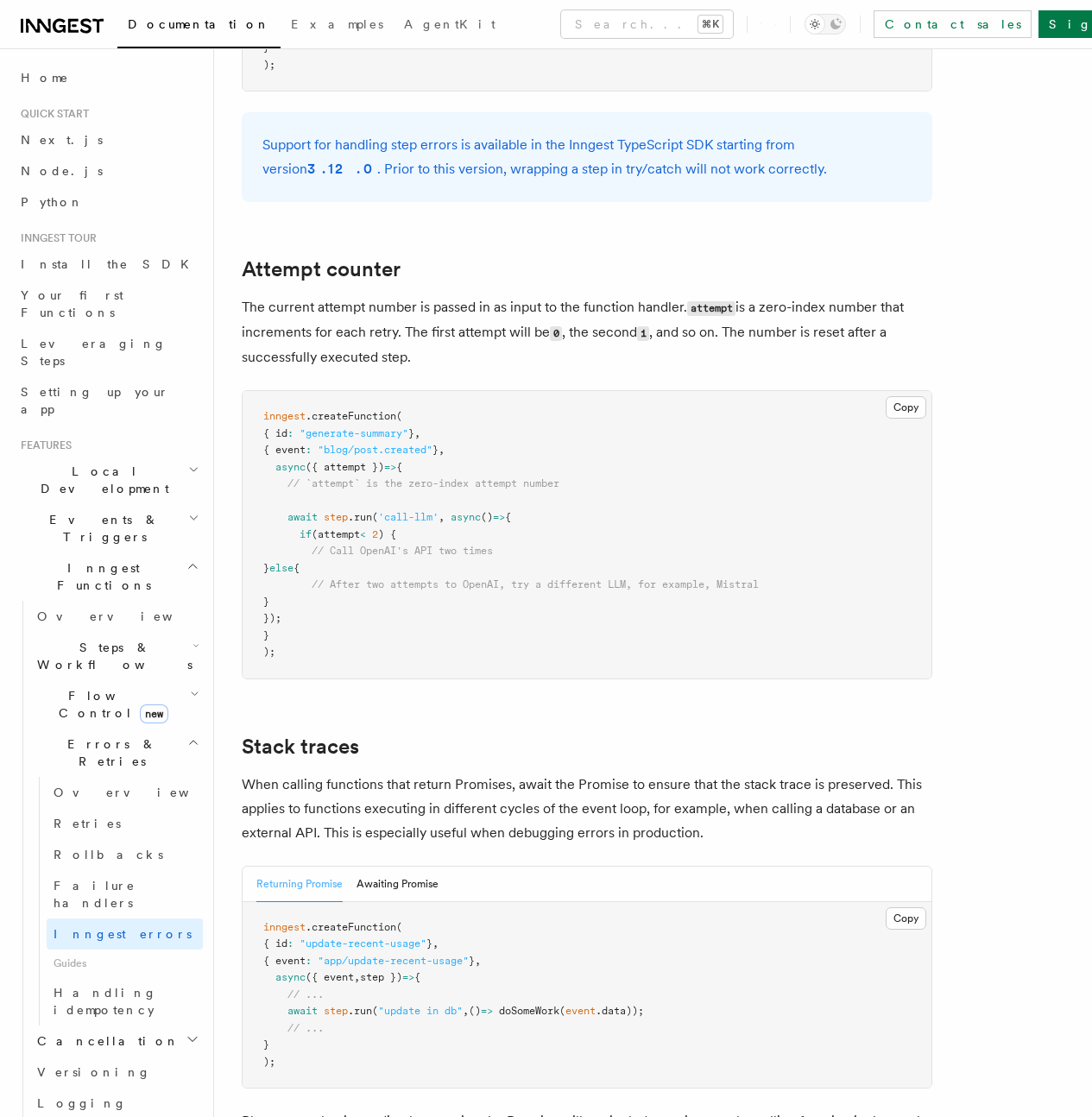
scroll to position [3236, 0]
